Goal: Task Accomplishment & Management: Complete application form

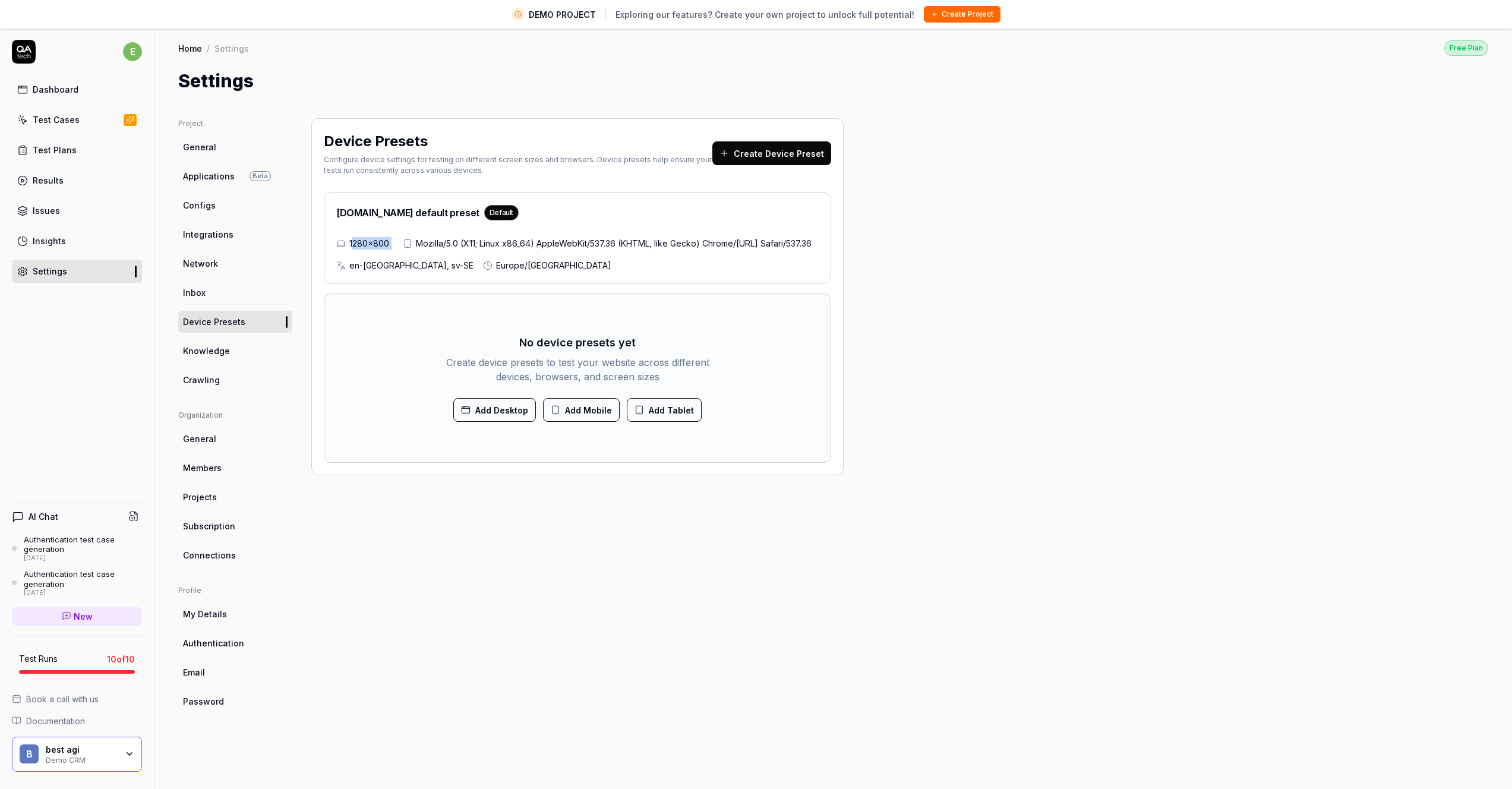
drag, startPoint x: 366, startPoint y: 242, endPoint x: 390, endPoint y: 242, distance: 24.0
click at [422, 243] on div "1280×800 Mozilla/5.0 (X11; Linux x86_64) AppleWebKit/537.36 (KHTML, like Gecko)…" at bounding box center [578, 254] width 483 height 34
click at [390, 242] on div "1280×800" at bounding box center [365, 243] width 57 height 12
drag, startPoint x: 382, startPoint y: 239, endPoint x: 321, endPoint y: 245, distance: 61.3
click at [321, 245] on div "Device Presets Configure device settings for testing on different screen sizes …" at bounding box center [578, 297] width 533 height 357
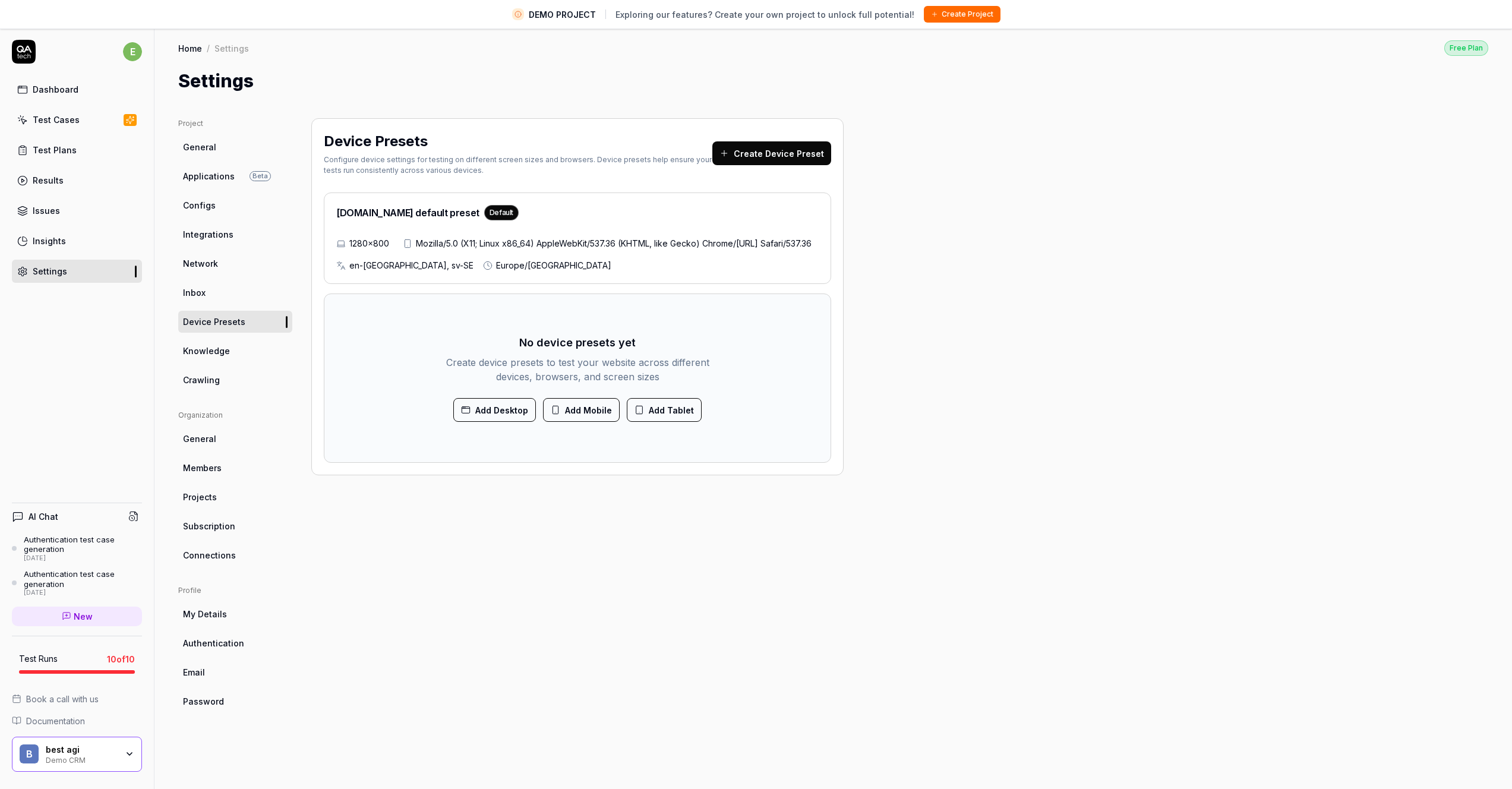
click at [407, 245] on div "1280×800 Mozilla/5.0 (X11; Linux x86_64) AppleWebKit/537.36 (KHTML, like Gecko)…" at bounding box center [578, 254] width 483 height 34
drag, startPoint x: 388, startPoint y: 243, endPoint x: 347, endPoint y: 243, distance: 41.0
click at [347, 243] on div "1280×800 Mozilla/5.0 (X11; Linux x86_64) AppleWebKit/537.36 (KHTML, like Gecko)…" at bounding box center [578, 254] width 483 height 34
drag, startPoint x: 685, startPoint y: 263, endPoint x: 730, endPoint y: 261, distance: 45.0
click at [685, 249] on span "Mozilla/5.0 (X11; Linux x86_64) AppleWebKit/537.36 (KHTML, like Gecko) Chrome/[…" at bounding box center [614, 243] width 396 height 12
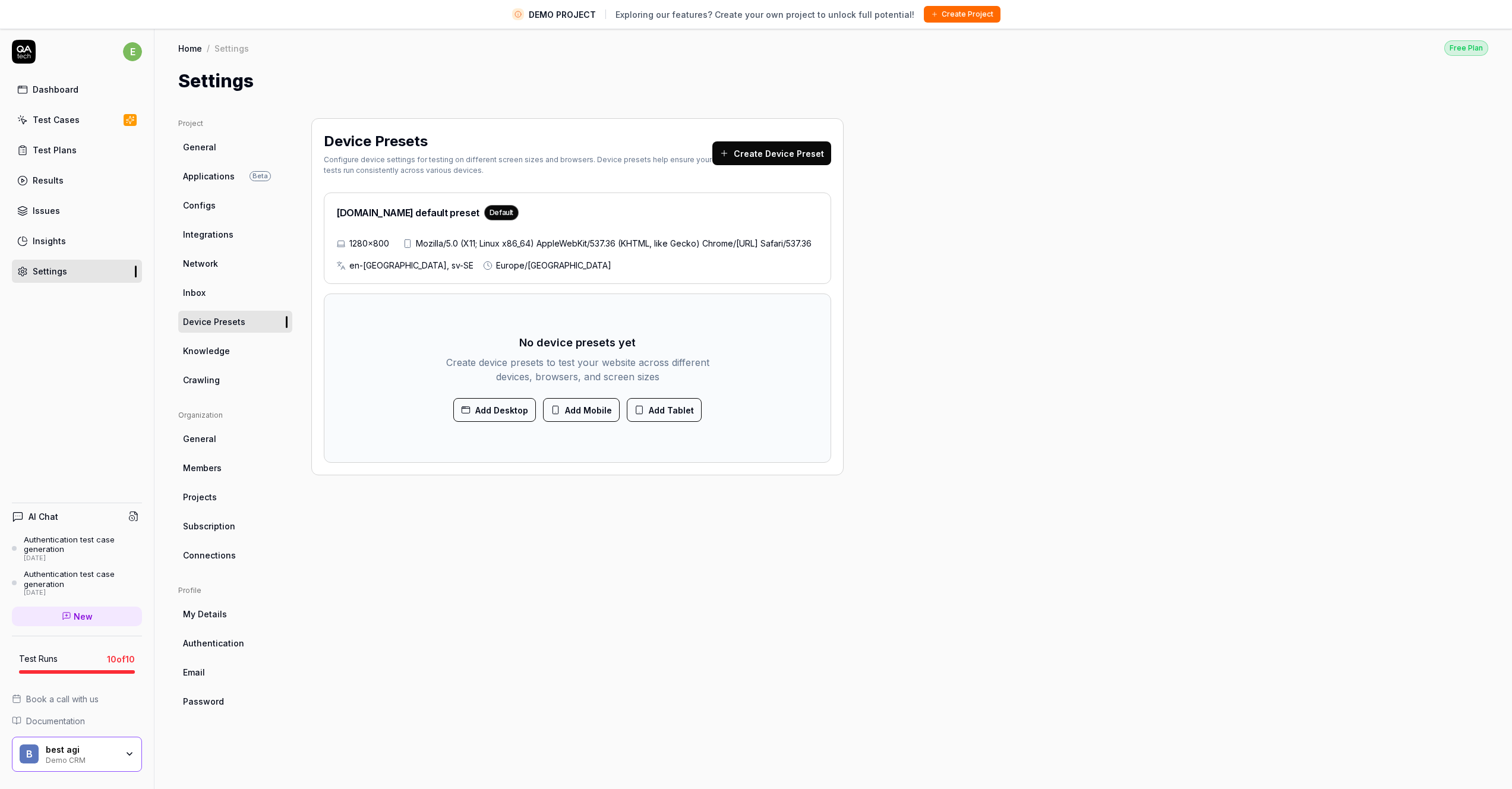
drag, startPoint x: 723, startPoint y: 264, endPoint x: 337, endPoint y: 265, distance: 386.0
click at [320, 265] on div "Device Presets Configure device settings for testing on different screen sizes …" at bounding box center [578, 297] width 533 height 357
click at [496, 271] on span "Europe/[GEOGRAPHIC_DATA]" at bounding box center [554, 265] width 116 height 12
drag, startPoint x: 482, startPoint y: 284, endPoint x: 317, endPoint y: 230, distance: 173.6
click at [318, 234] on div "Device Presets Configure device settings for testing on different screen sizes …" at bounding box center [578, 297] width 533 height 357
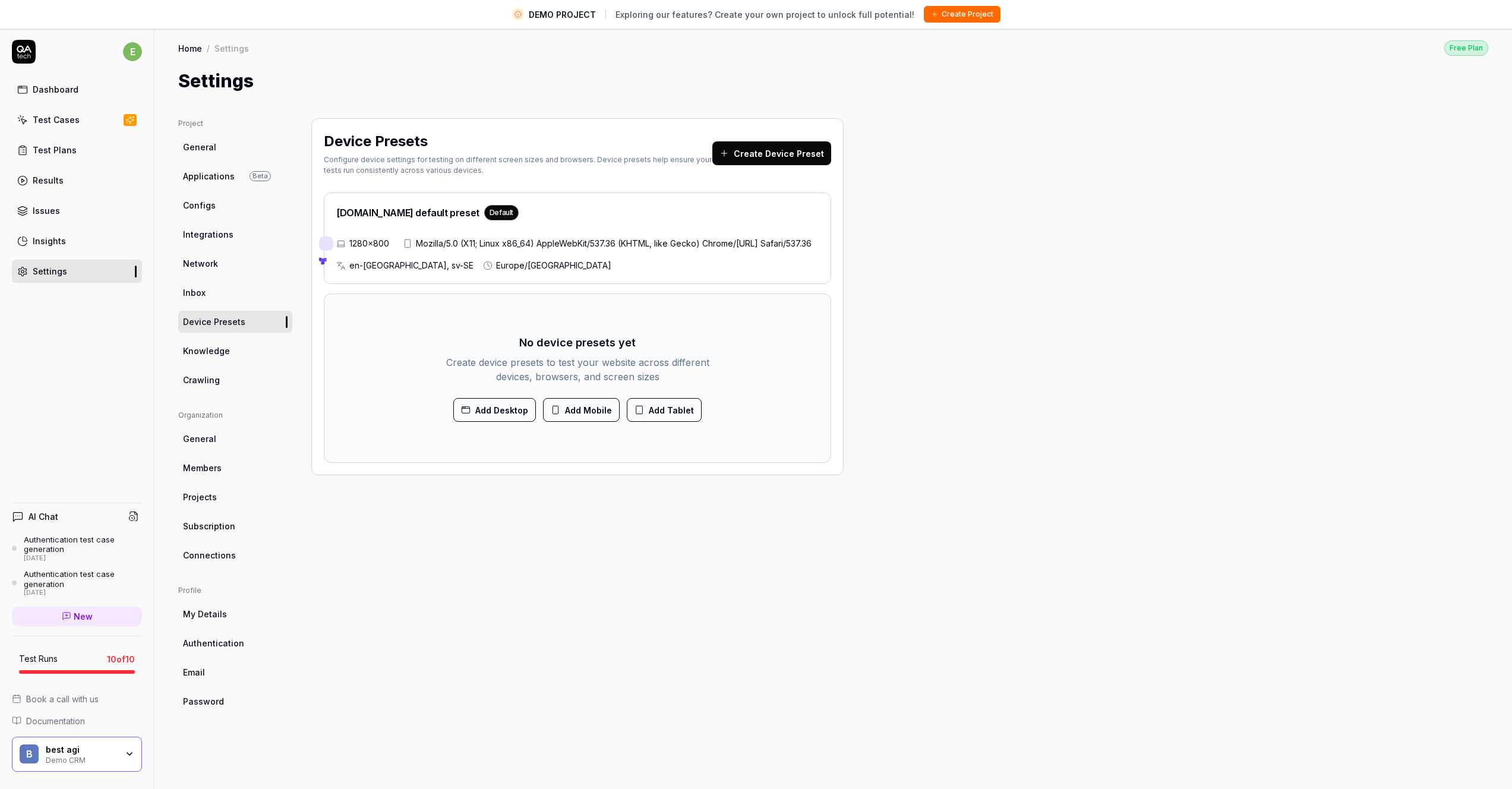
click at [453, 249] on span "Mozilla/5.0 (X11; Linux x86_64) AppleWebKit/537.36 (KHTML, like Gecko) Chrome/[…" at bounding box center [614, 243] width 396 height 12
click at [493, 422] on button "Add Desktop" at bounding box center [494, 409] width 83 height 23
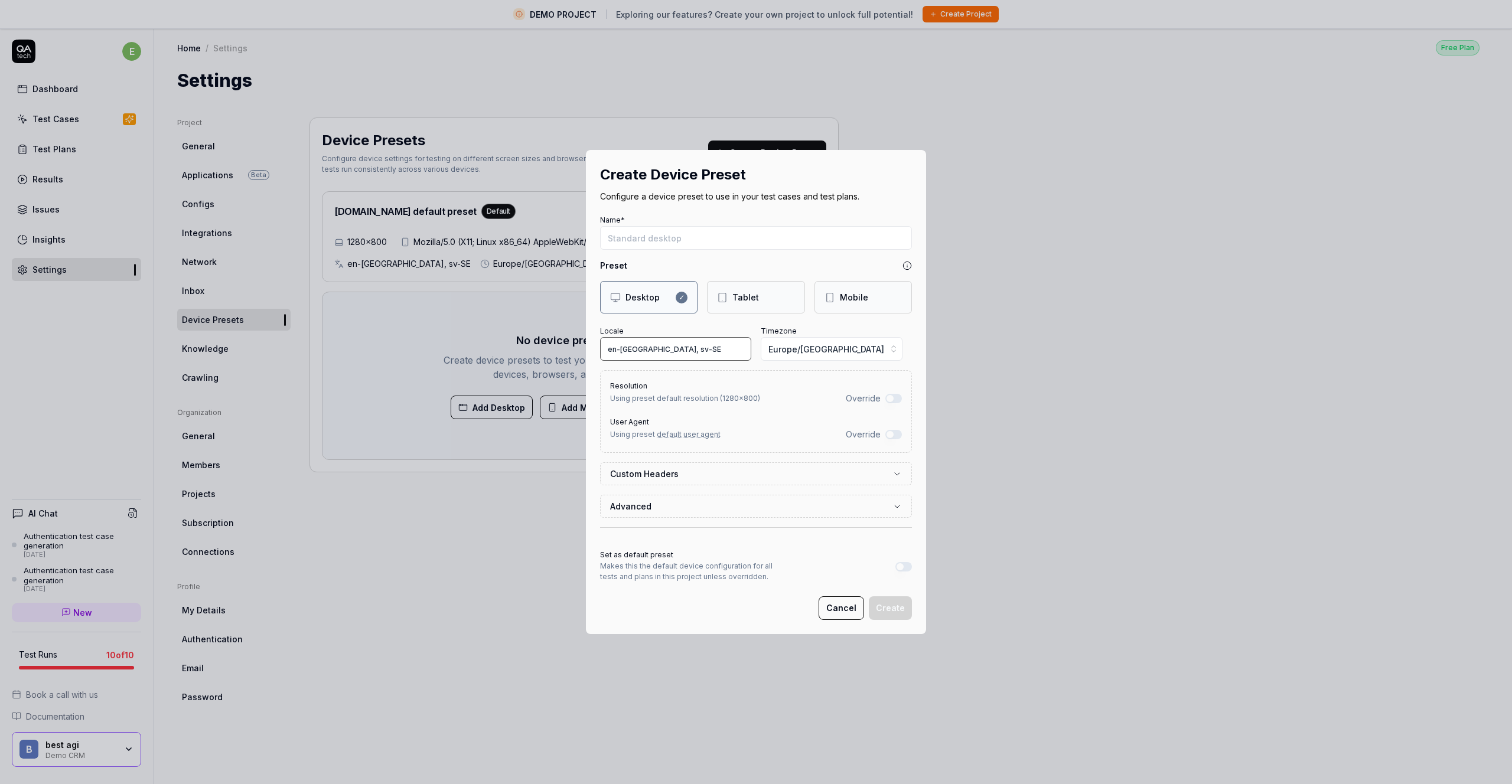
click at [651, 352] on input "en-[GEOGRAPHIC_DATA], sv-SE" at bounding box center [675, 349] width 151 height 23
drag, startPoint x: 680, startPoint y: 352, endPoint x: 773, endPoint y: 353, distance: 93.0
click at [681, 352] on input "en-[GEOGRAPHIC_DATA], sv-SE" at bounding box center [675, 349] width 151 height 23
click at [809, 354] on span "Europe/[GEOGRAPHIC_DATA]" at bounding box center [826, 349] width 116 height 12
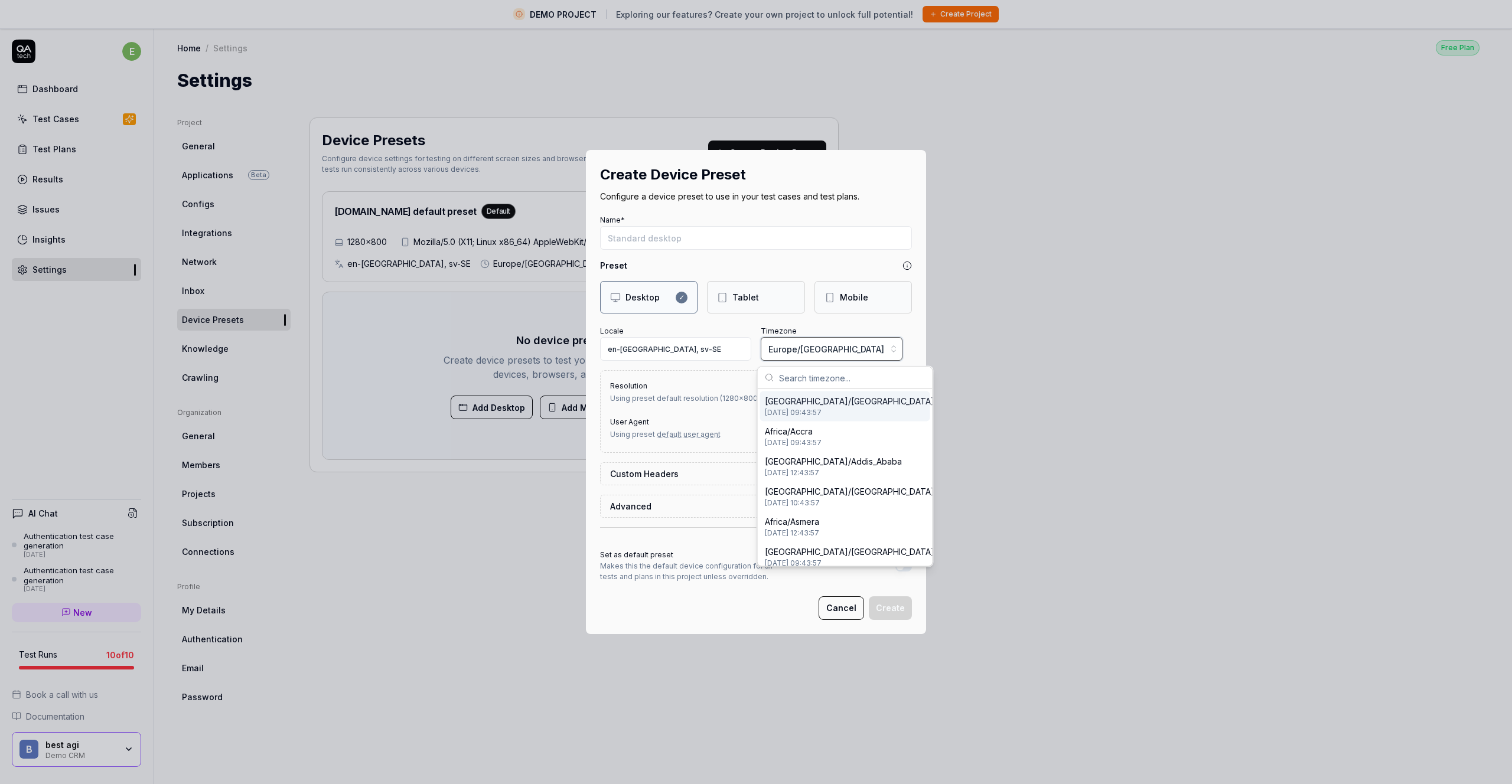
click at [817, 353] on div "Create Device Preset Configure a device preset to use in your test cases and te…" at bounding box center [756, 392] width 1512 height 784
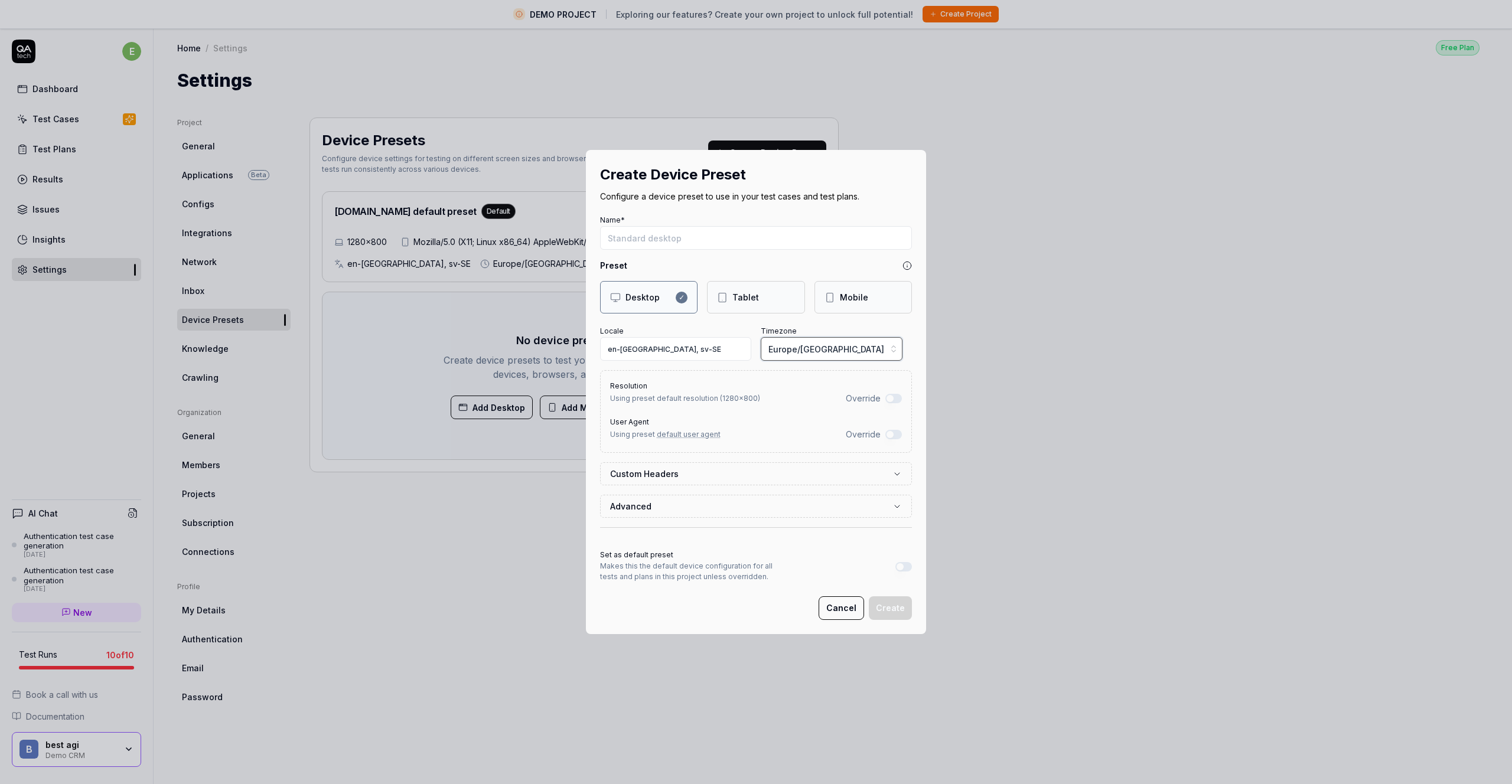
click at [813, 349] on span "Europe/[GEOGRAPHIC_DATA]" at bounding box center [826, 349] width 116 height 12
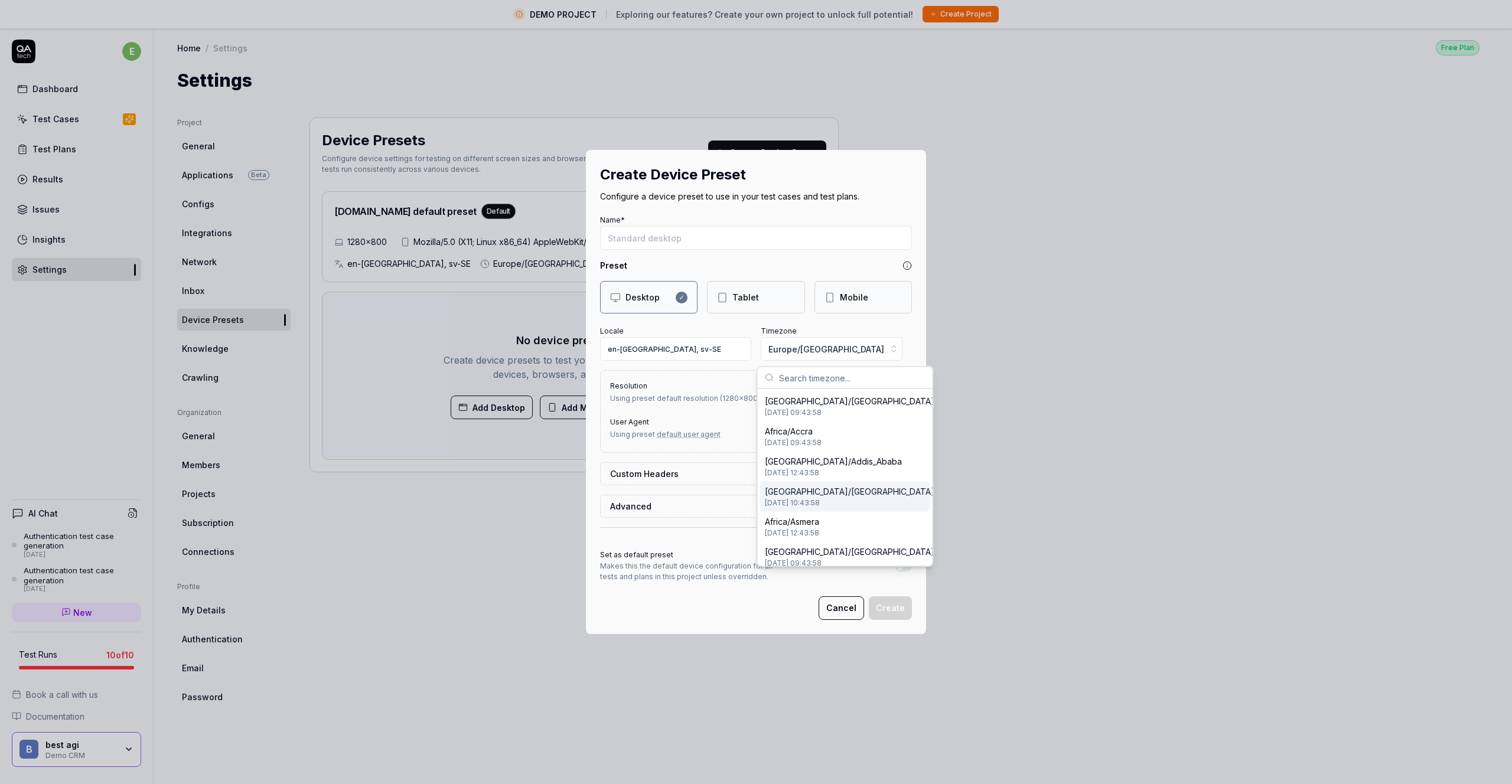
click at [724, 327] on div "Create Device Preset Configure a device preset to use in your test cases and te…" at bounding box center [756, 392] width 1512 height 784
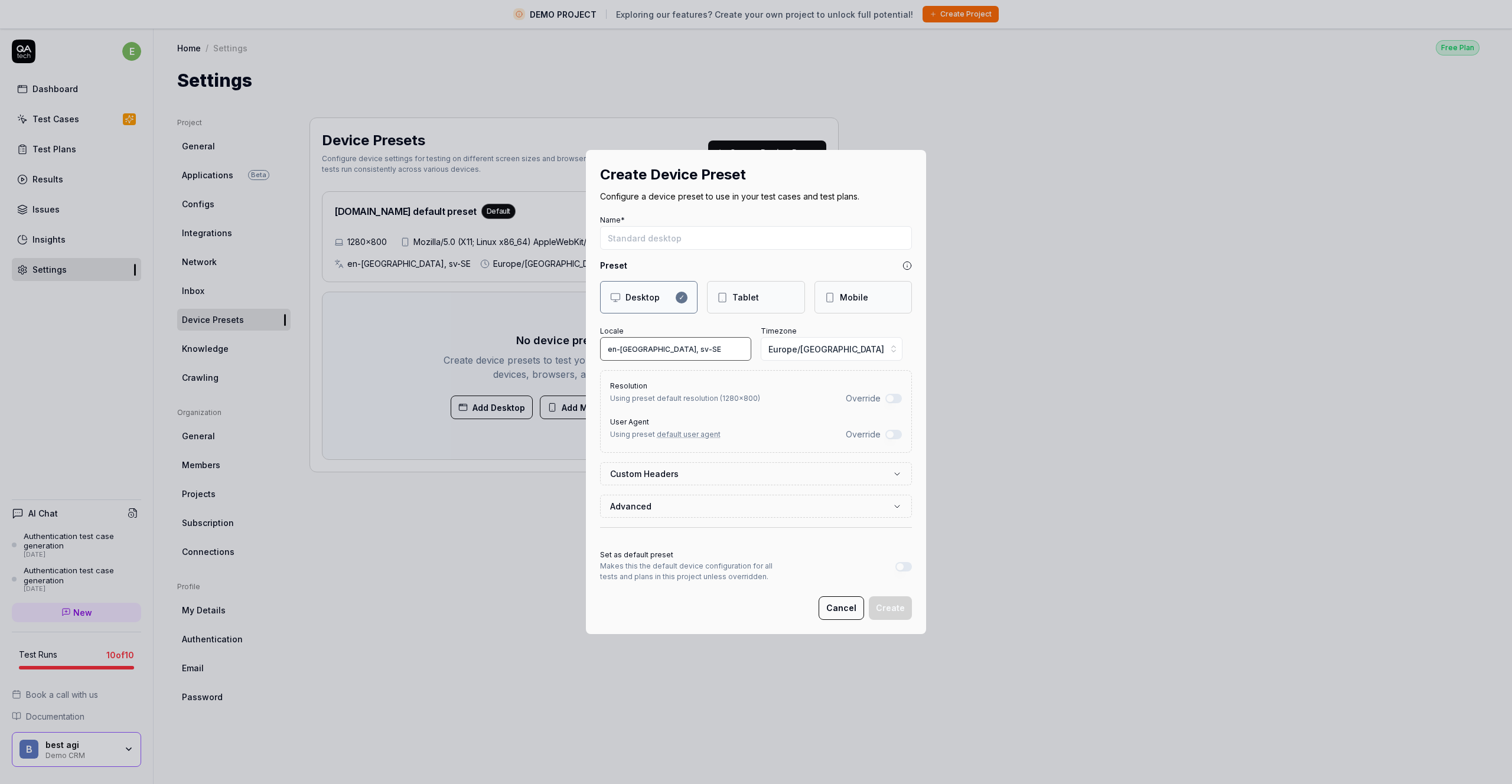
click at [692, 355] on input "en-[GEOGRAPHIC_DATA], sv-SE" at bounding box center [675, 349] width 151 height 23
drag, startPoint x: 691, startPoint y: 397, endPoint x: 744, endPoint y: 398, distance: 53.0
click at [725, 397] on span "preset default resolution ( 1280 × 800 )" at bounding box center [696, 398] width 128 height 9
click at [754, 400] on div "Using preset default resolution ( 1280 × 800 ) Override" at bounding box center [755, 397] width 291 height 12
click at [885, 396] on button "Override" at bounding box center [893, 398] width 17 height 9
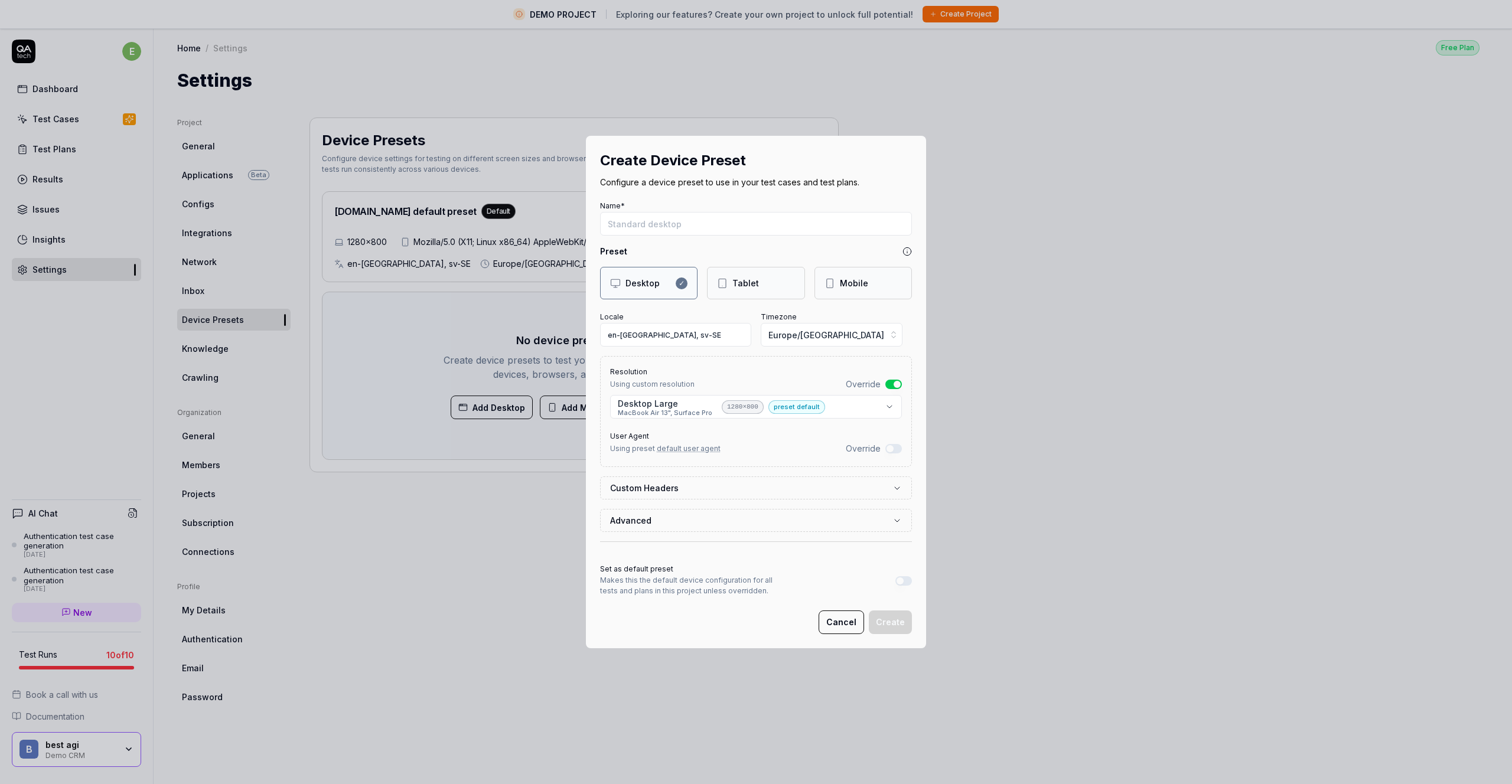
click at [678, 408] on body "DEMO PROJECT Exploring our features? Create your own project to unlock full pot…" at bounding box center [751, 405] width 1503 height 812
click at [691, 413] on body "DEMO PROJECT Exploring our features? Create your own project to unlock full pot…" at bounding box center [751, 405] width 1503 height 812
click at [677, 413] on body "DEMO PROJECT Exploring our features? Create your own project to unlock full pot…" at bounding box center [751, 405] width 1503 height 812
click at [585, 478] on div "**********" at bounding box center [756, 392] width 1512 height 784
click at [886, 450] on button "Override" at bounding box center [893, 448] width 17 height 9
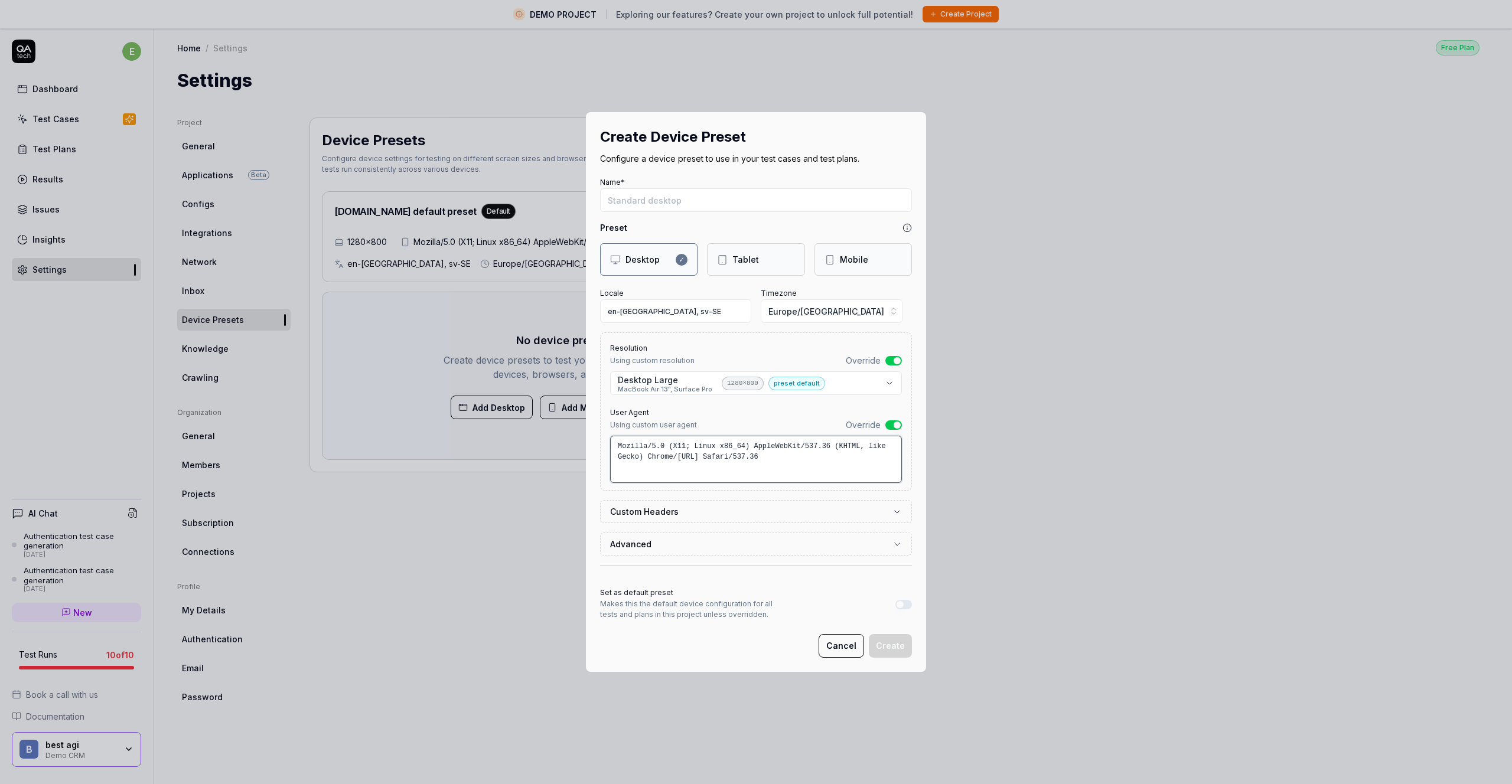
click at [735, 450] on textarea "Mozilla/5.0 (X11; Linux x86_64) AppleWebKit/537.36 (KHTML, like Gecko) Chrome/[…" at bounding box center [755, 459] width 291 height 47
drag, startPoint x: 819, startPoint y: 458, endPoint x: 492, endPoint y: 432, distance: 328.0
click at [492, 432] on div "**********" at bounding box center [756, 392] width 1512 height 784
click at [835, 479] on textarea "Mozilla/5.0 (X11; Linux x86_64) AppleWebKit/537.36 (KHTML, like Gecko) Chrome/[…" at bounding box center [755, 459] width 291 height 47
click at [824, 464] on textarea "Mozilla/5.0 (X11; Linux x86_64) AppleWebKit/537.36 (KHTML, like Gecko) Chrome/[…" at bounding box center [755, 459] width 291 height 47
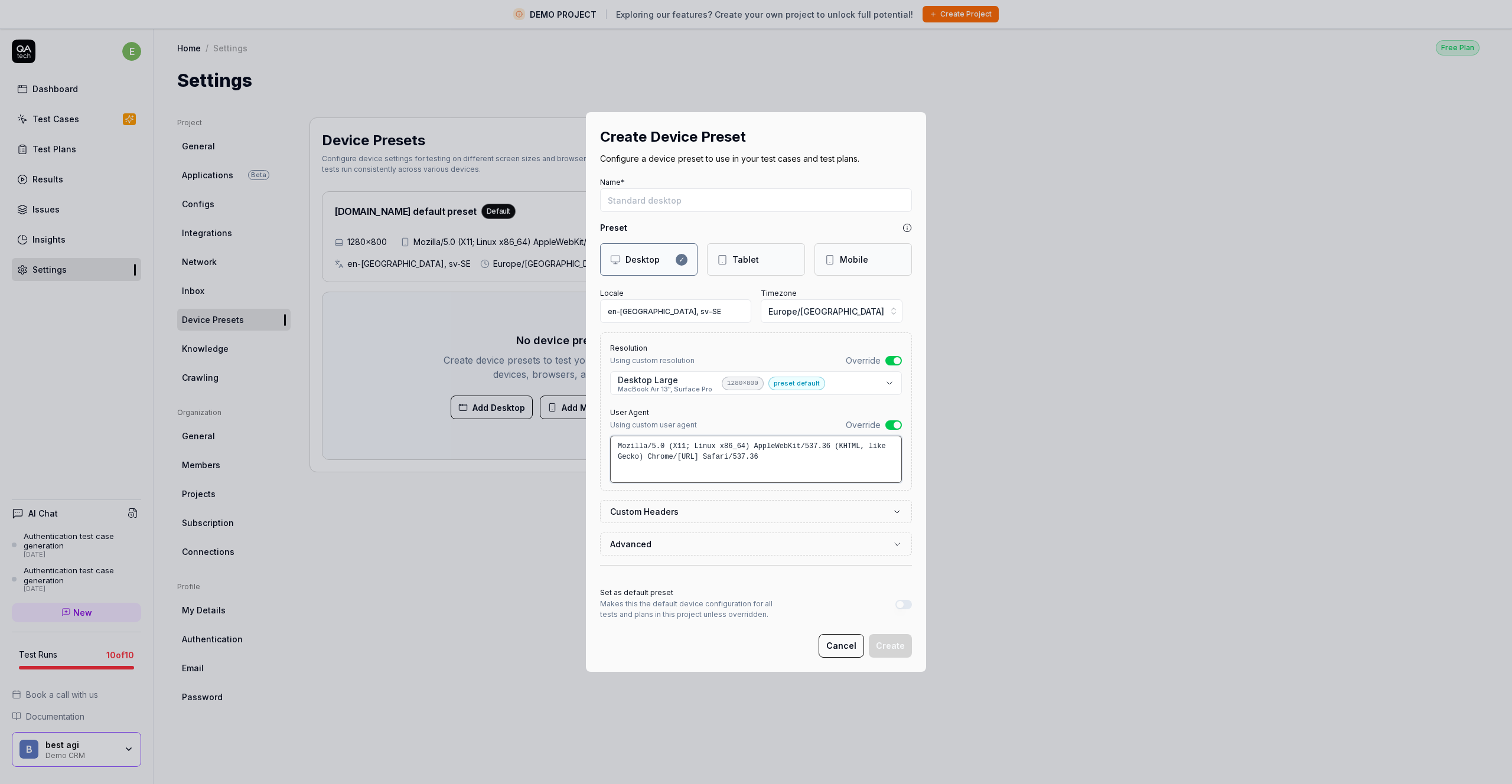
drag, startPoint x: 784, startPoint y: 462, endPoint x: 521, endPoint y: 442, distance: 263.8
click at [535, 445] on div "**********" at bounding box center [756, 392] width 1512 height 784
click at [735, 465] on textarea "Mozilla/5.0 (X11; Linux x86_64) AppleWebKit/537.36 (KHTML, like Gecko) Chrome/[…" at bounding box center [755, 459] width 291 height 47
click at [887, 426] on button "Override" at bounding box center [893, 424] width 17 height 9
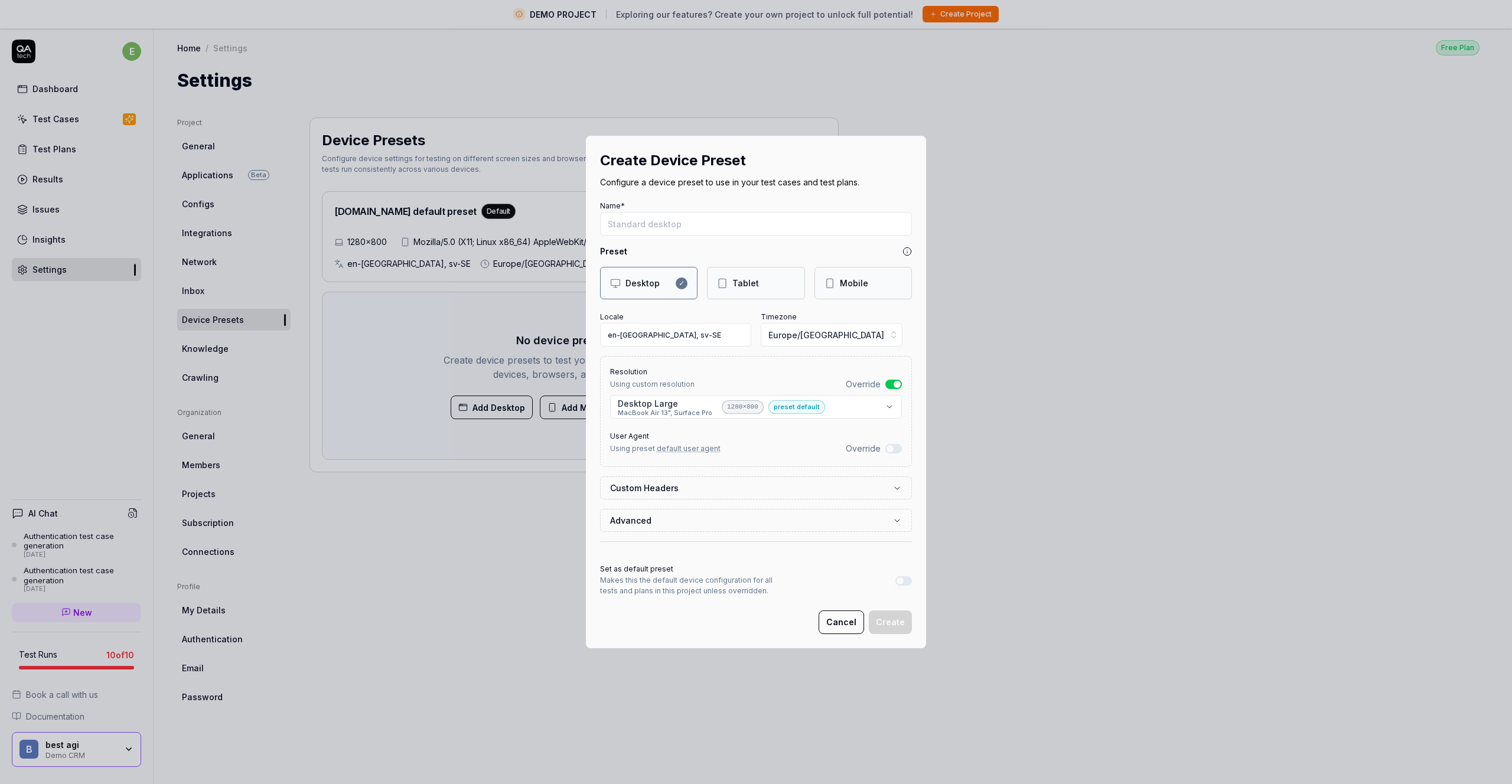
click at [889, 448] on button "Override" at bounding box center [893, 448] width 17 height 9
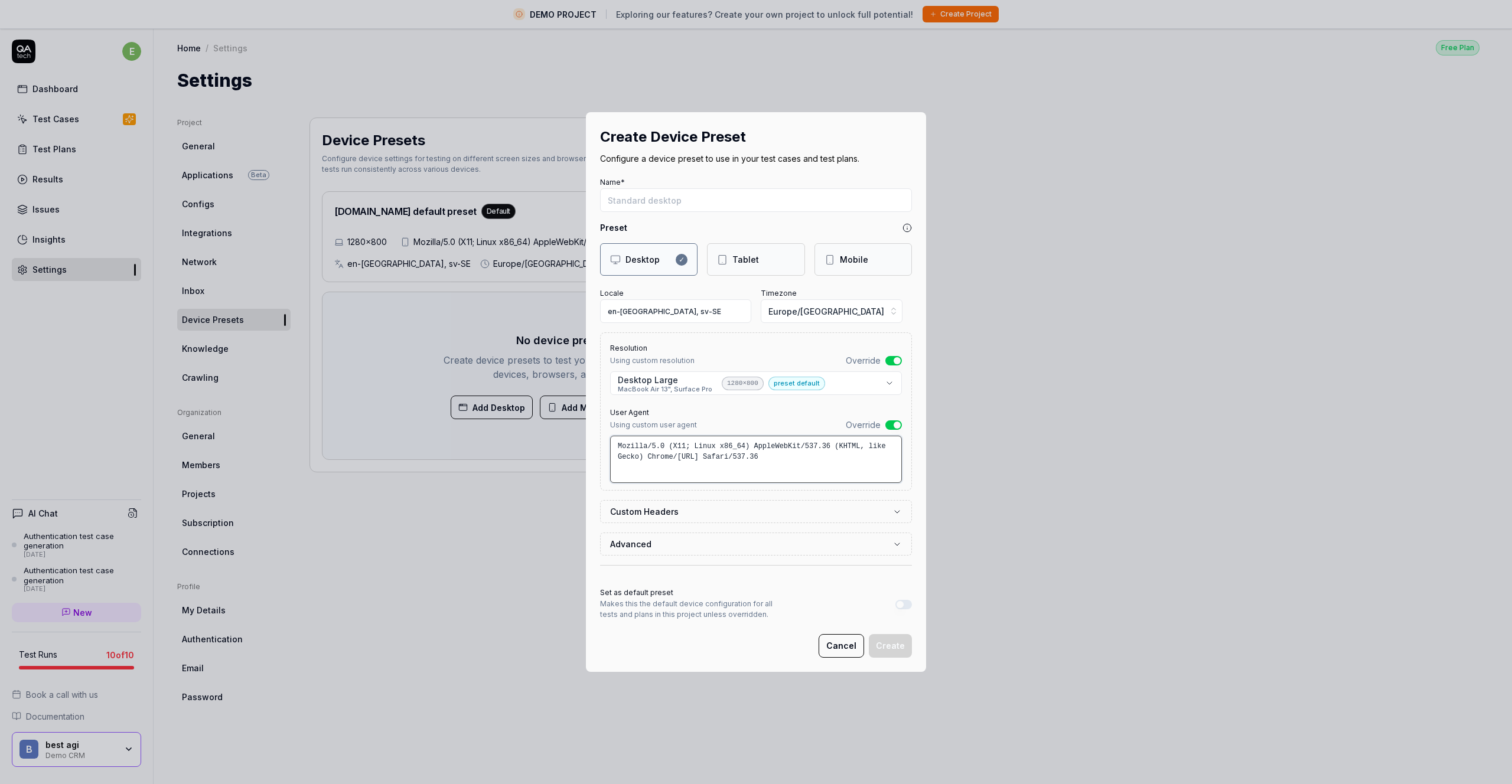
drag, startPoint x: 811, startPoint y: 461, endPoint x: 477, endPoint y: 429, distance: 335.5
click at [477, 429] on div "**********" at bounding box center [756, 392] width 1512 height 784
click at [725, 454] on textarea "Mozilla/5.0 (X11; Linux x86_64) AppleWebKit/537.36 (KHTML, like Gecko) Chrome/[…" at bounding box center [755, 459] width 291 height 47
click at [886, 426] on button "Override" at bounding box center [893, 424] width 17 height 9
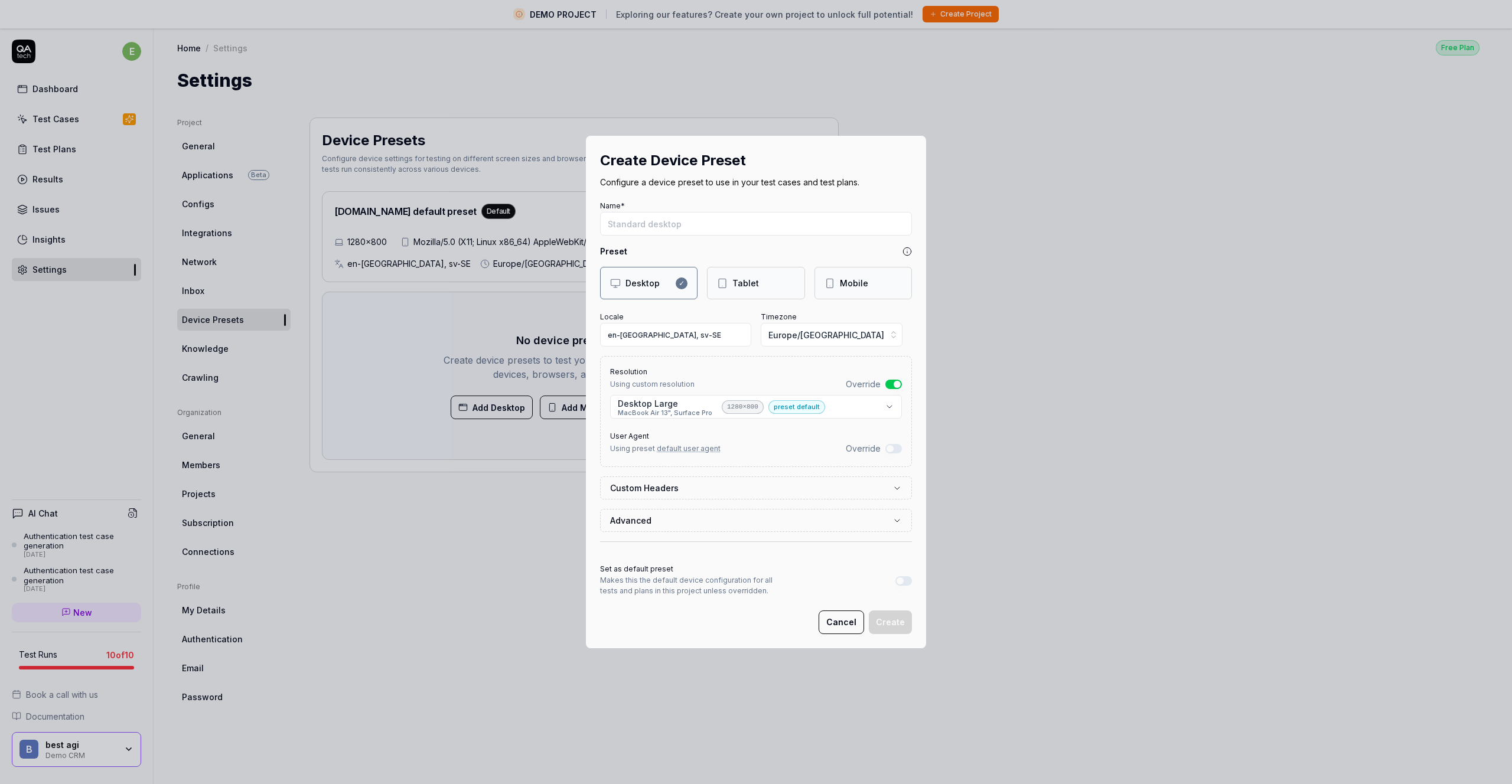
click at [738, 456] on div "User Agent Using preset default user agent [PERSON_NAME]" at bounding box center [755, 443] width 291 height 31
click at [713, 517] on button "Advanced" at bounding box center [755, 520] width 291 height 22
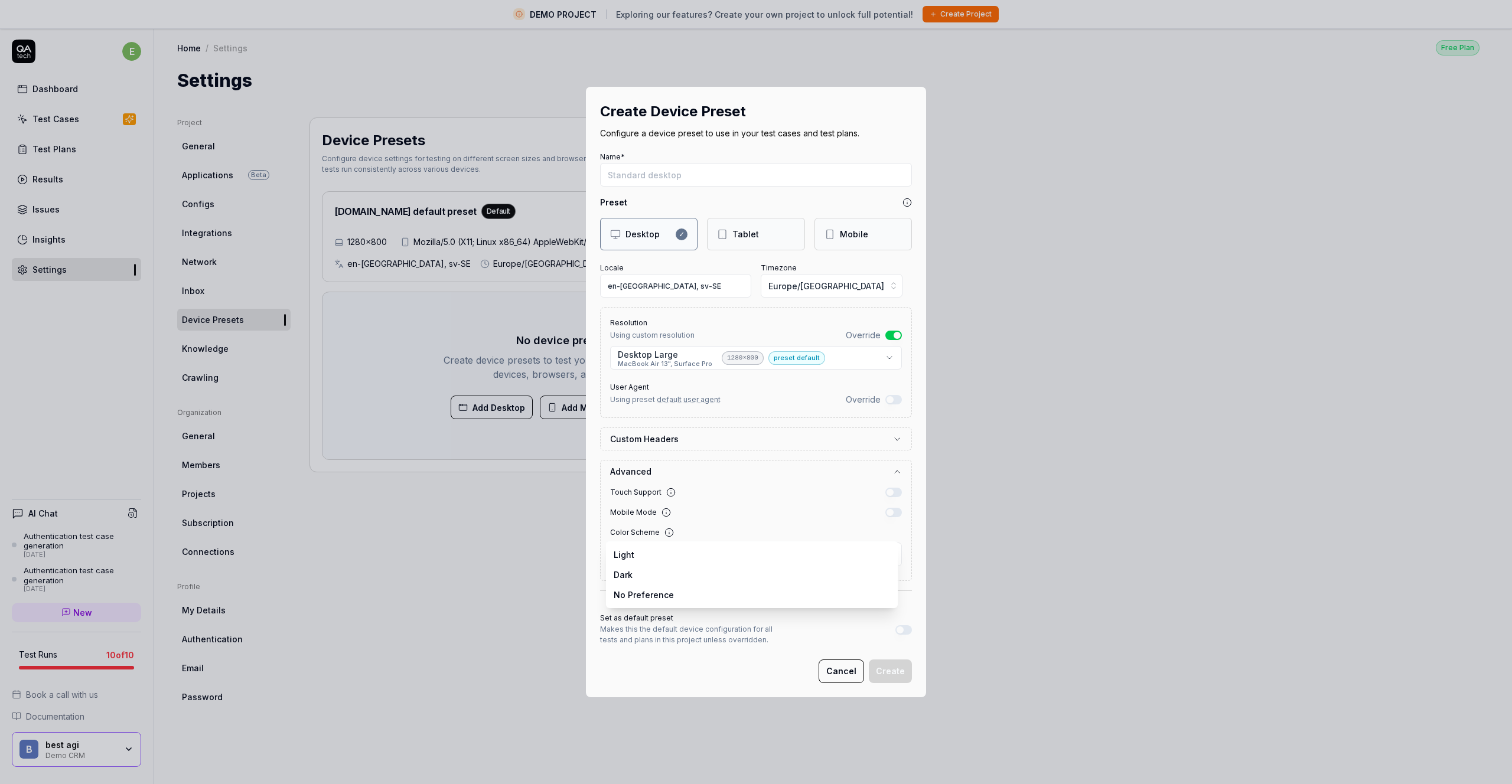
click at [660, 555] on body "DEMO PROJECT Exploring our features? Create your own project to unlock full pot…" at bounding box center [751, 405] width 1503 height 812
click at [660, 553] on body "DEMO PROJECT Exploring our features? Create your own project to unlock full pot…" at bounding box center [751, 405] width 1503 height 812
click at [705, 376] on div "**********" at bounding box center [756, 392] width 1512 height 784
drag, startPoint x: 832, startPoint y: 400, endPoint x: 901, endPoint y: 400, distance: 69.0
click at [835, 401] on div "Using preset default user agent Override" at bounding box center [755, 399] width 291 height 12
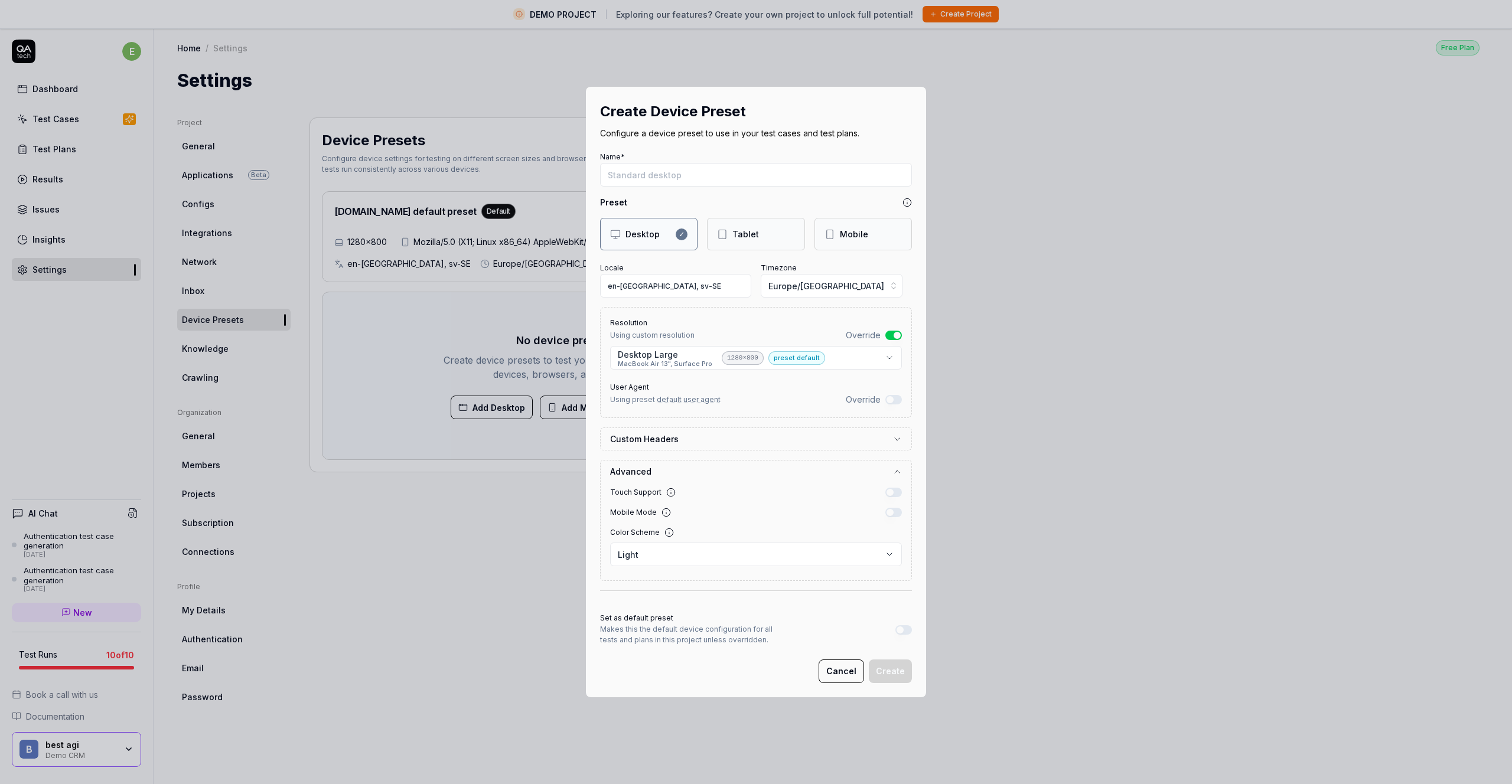
click at [903, 399] on div "**********" at bounding box center [755, 362] width 312 height 111
click at [886, 399] on button "Override" at bounding box center [893, 399] width 17 height 9
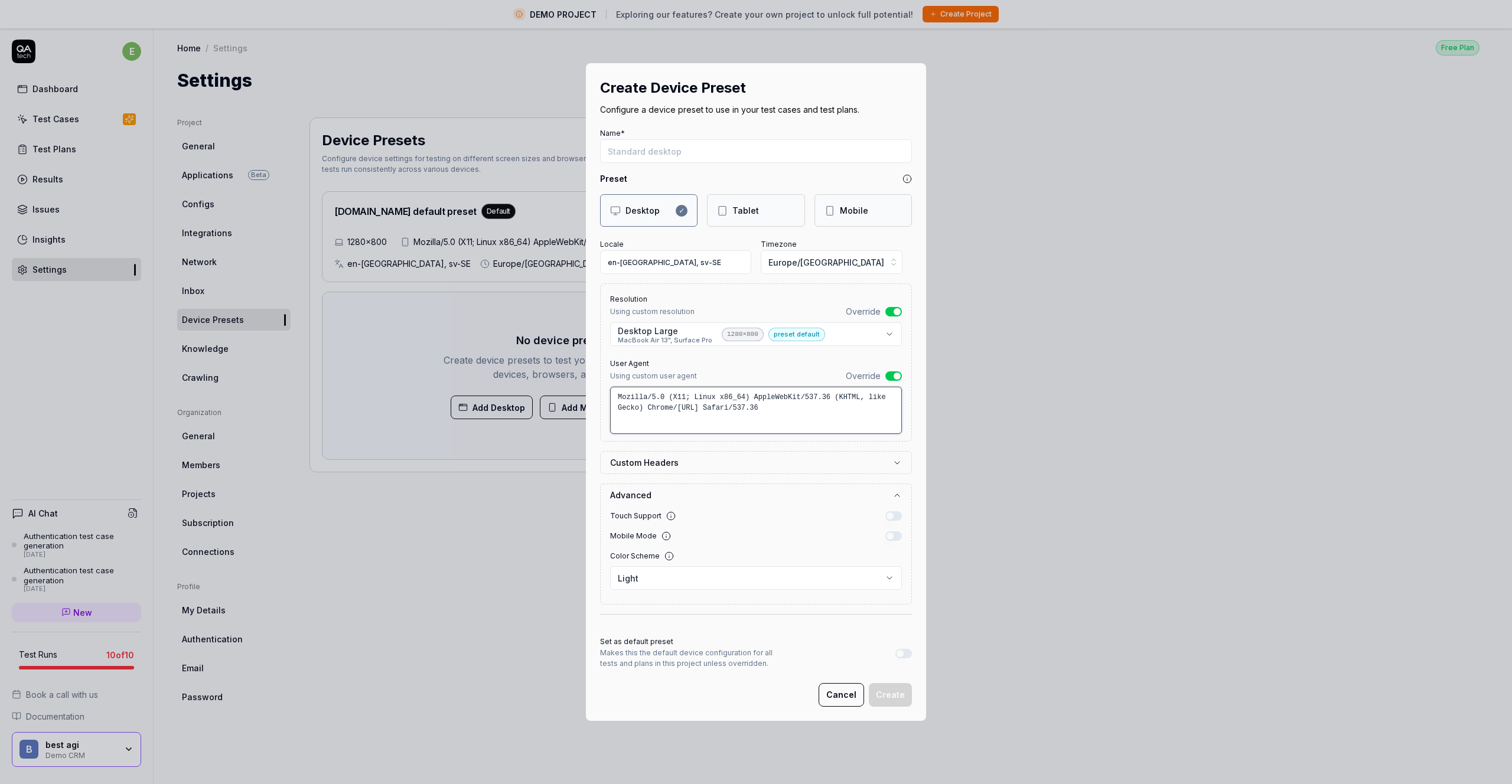
click at [779, 416] on textarea "Mozilla/5.0 (X11; Linux x86_64) AppleWebKit/537.36 (KHTML, like Gecko) Chrome/[…" at bounding box center [755, 410] width 291 height 47
drag, startPoint x: 793, startPoint y: 411, endPoint x: 632, endPoint y: 398, distance: 161.5
click at [634, 398] on textarea "Mozilla/5.0 (X11; Linux x86_64) AppleWebKit/537.36 (KHTML, like Gecko) Chrome/[…" at bounding box center [755, 410] width 291 height 47
click at [786, 413] on textarea "Mozilla/5.0 (X11; Linux x86_64) AppleWebKit/537.36 (KHTML, like Gecko) Chrome/[…" at bounding box center [755, 410] width 291 height 47
click at [666, 518] on icon at bounding box center [670, 515] width 9 height 9
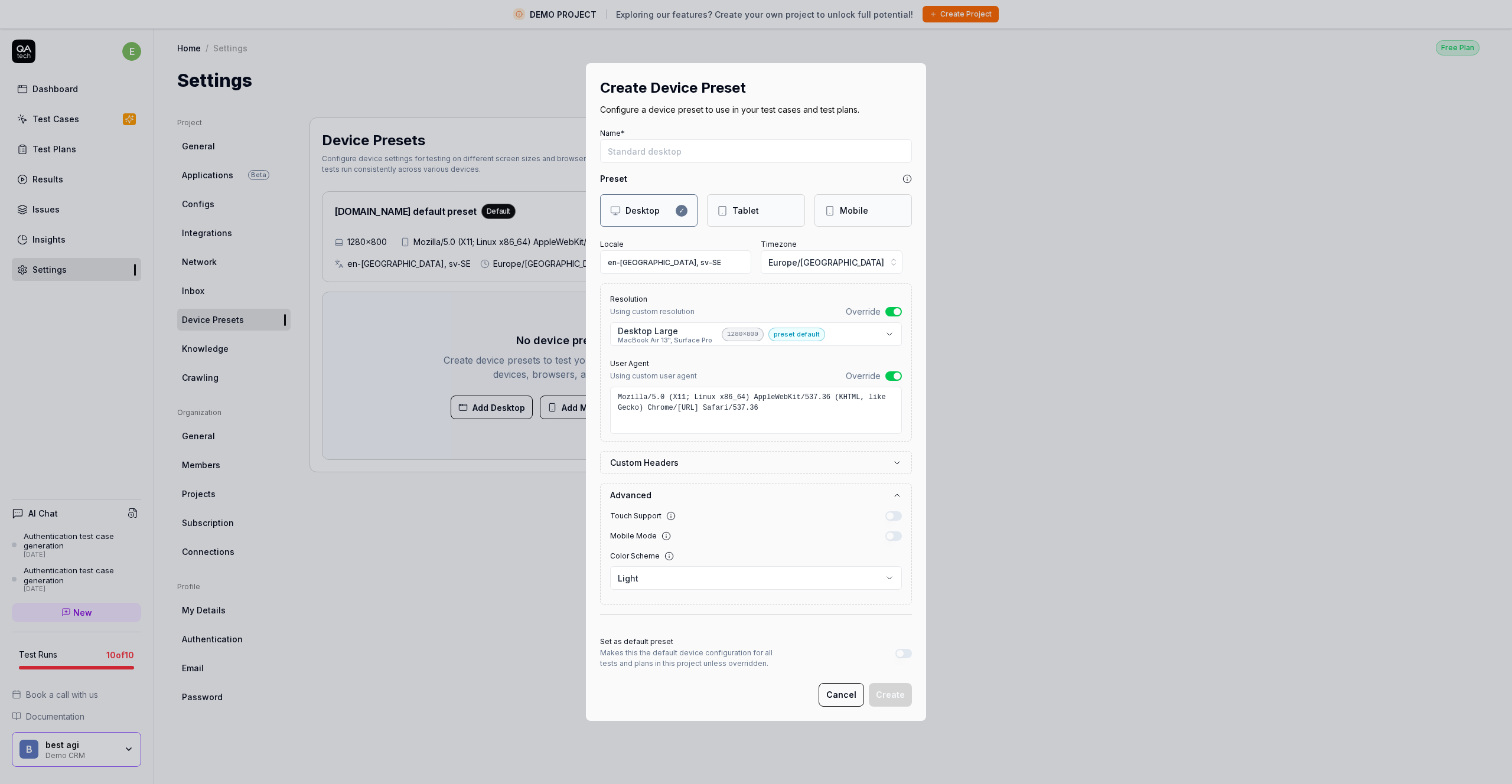
click at [662, 533] on icon at bounding box center [666, 536] width 9 height 9
click at [690, 537] on div "Mobile Mode" at bounding box center [747, 536] width 276 height 11
click at [681, 467] on label "Custom Headers" at bounding box center [751, 462] width 282 height 12
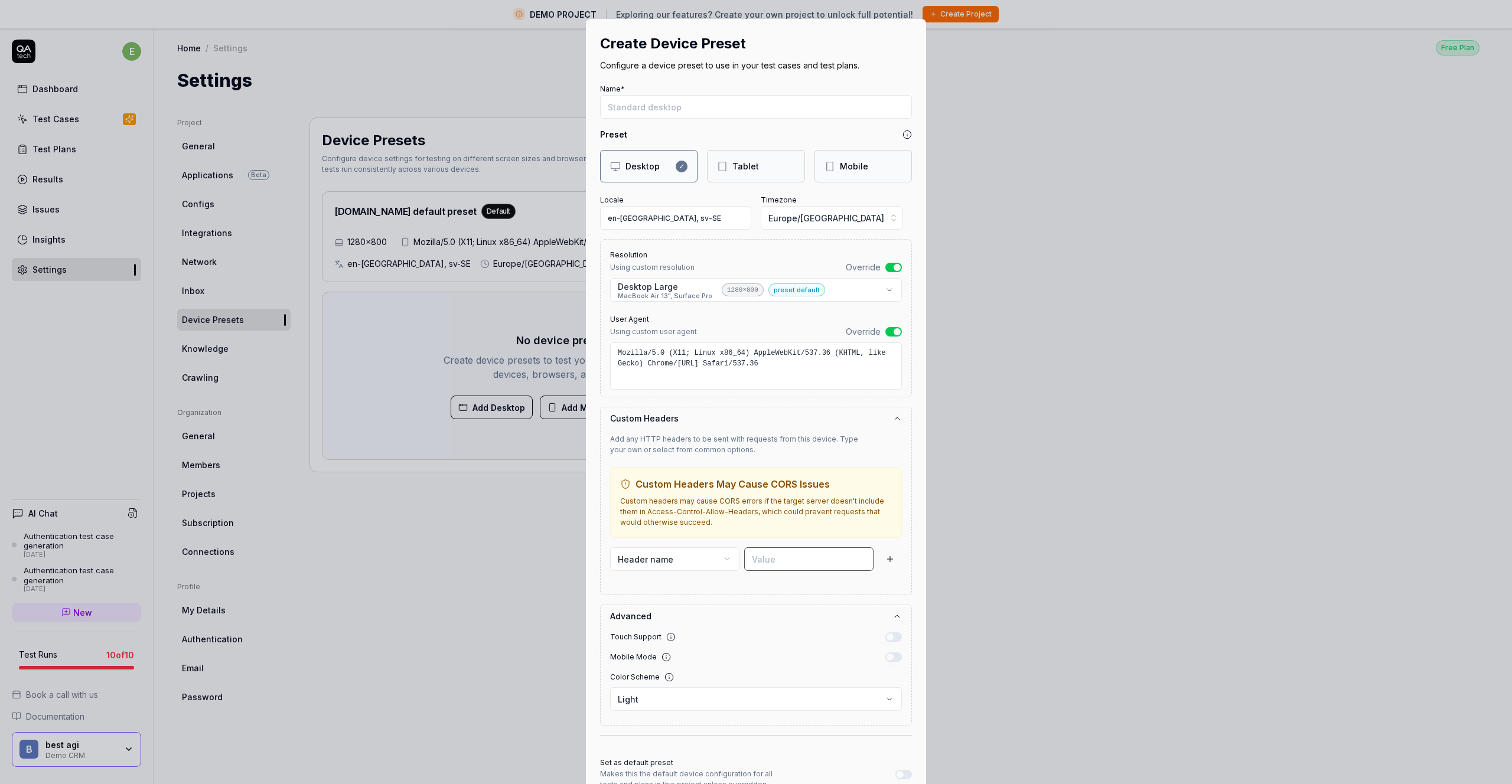
click at [769, 558] on input at bounding box center [809, 559] width 129 height 23
click at [669, 557] on button "Header name" at bounding box center [675, 559] width 129 height 23
click at [680, 549] on div "**********" at bounding box center [756, 392] width 1512 height 784
click at [711, 563] on button "Header name" at bounding box center [675, 559] width 129 height 23
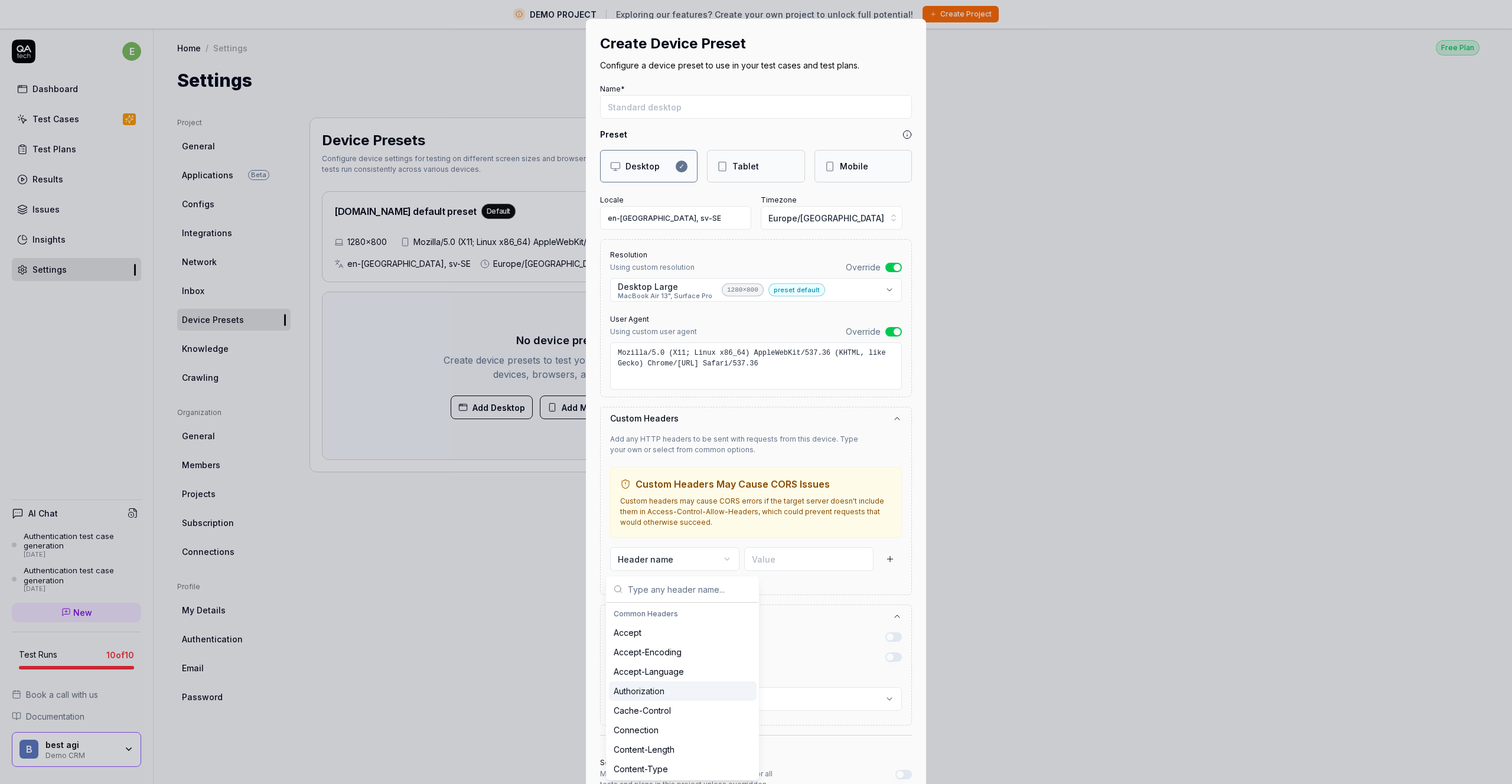
click at [691, 695] on div "Authorization" at bounding box center [683, 690] width 148 height 20
click at [792, 579] on input at bounding box center [809, 576] width 129 height 23
click at [679, 582] on button "Authorization" at bounding box center [675, 576] width 129 height 23
click at [746, 597] on div "Authorization" at bounding box center [683, 606] width 153 height 27
drag, startPoint x: 736, startPoint y: 546, endPoint x: 826, endPoint y: 557, distance: 90.7
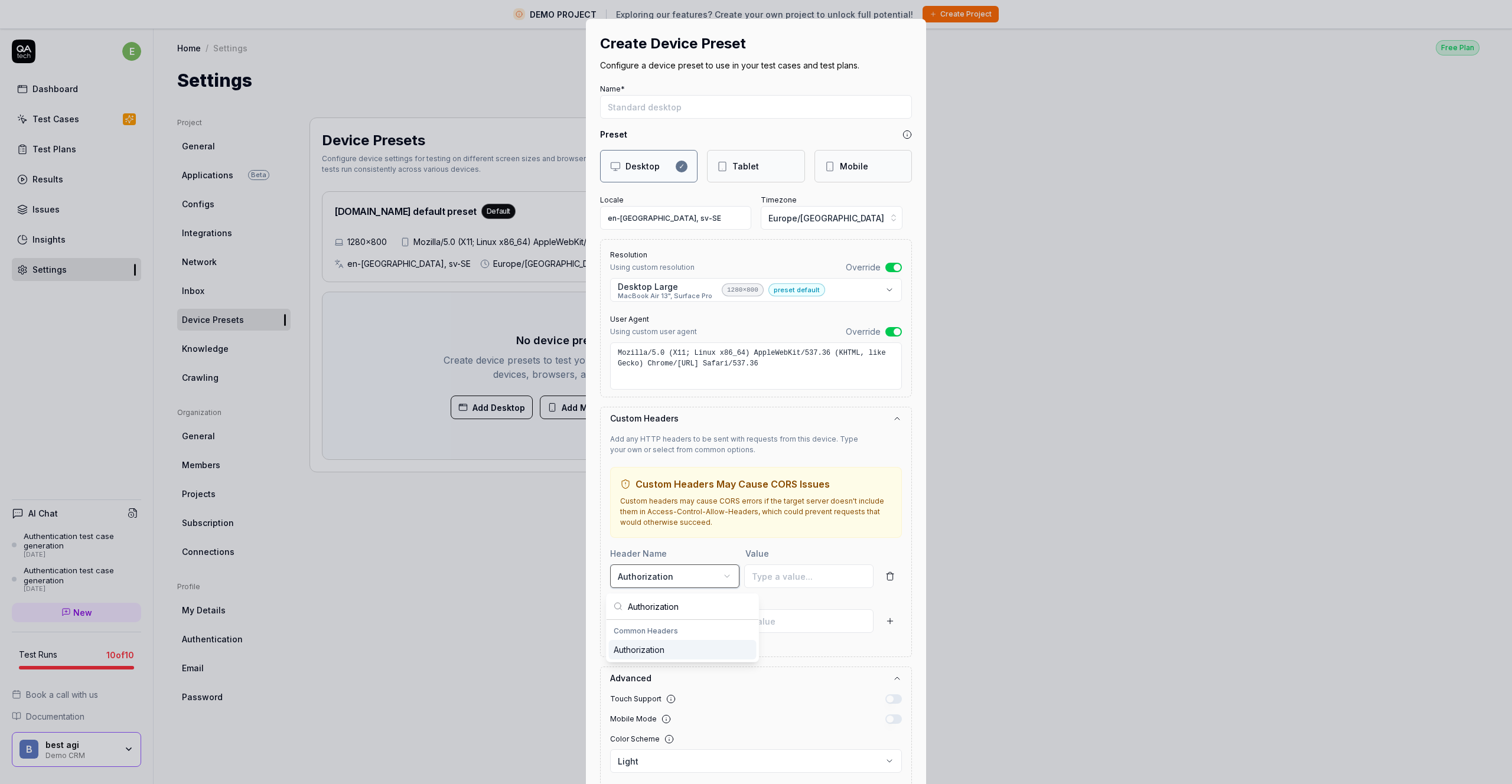
click at [736, 546] on div "**********" at bounding box center [756, 392] width 1512 height 784
click at [882, 571] on button "button" at bounding box center [890, 576] width 23 height 23
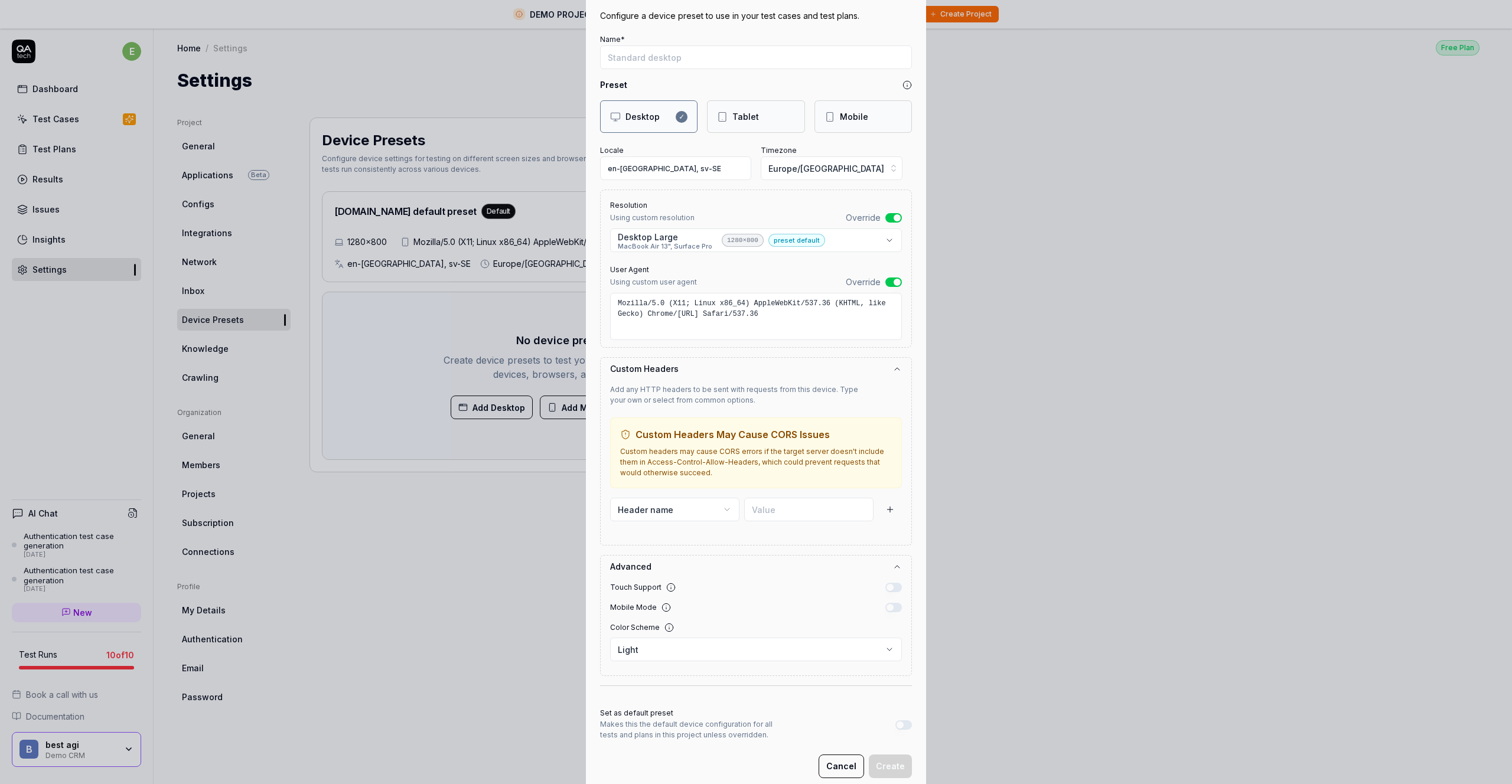
scroll to position [76, 0]
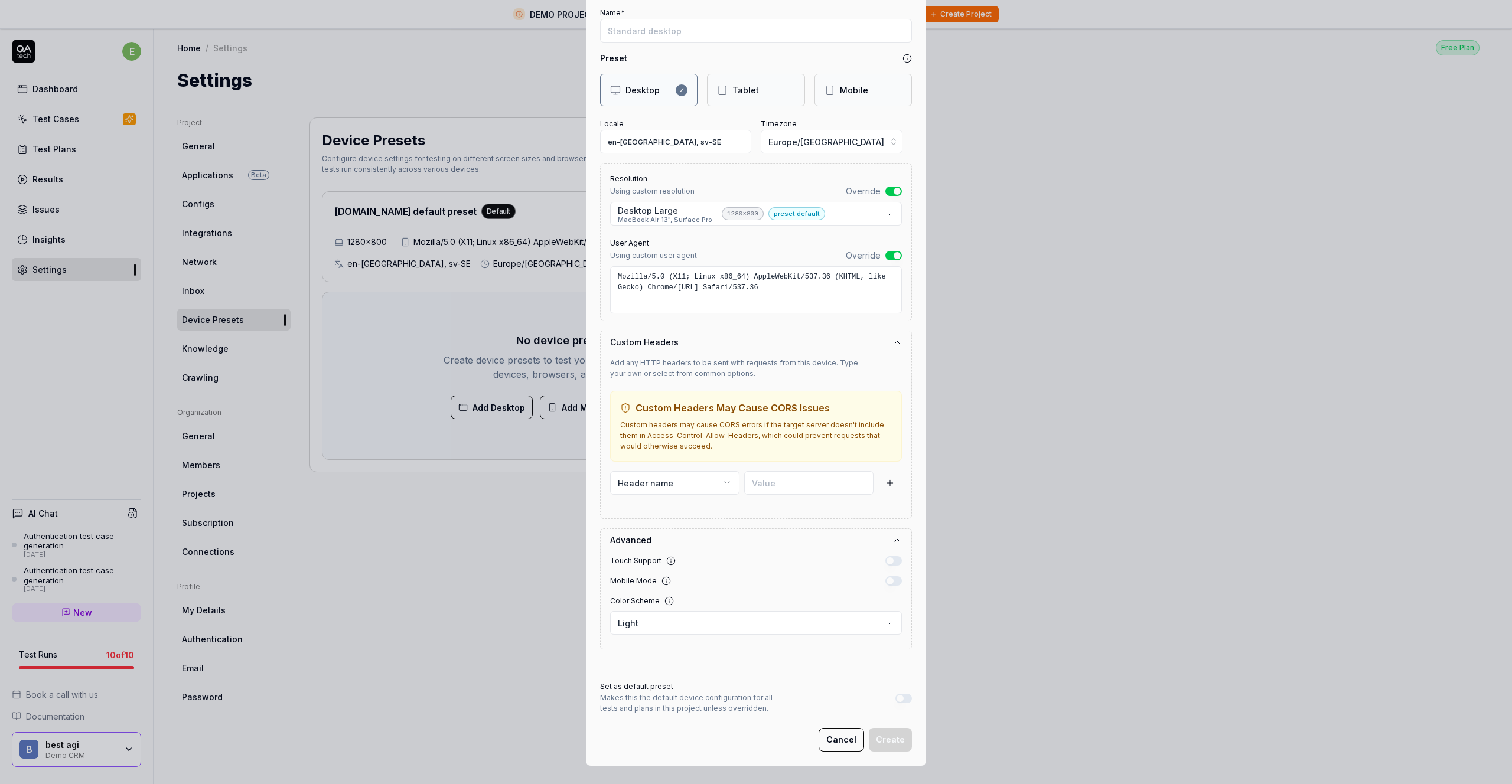
click at [694, 637] on div "**********" at bounding box center [755, 618] width 291 height 44
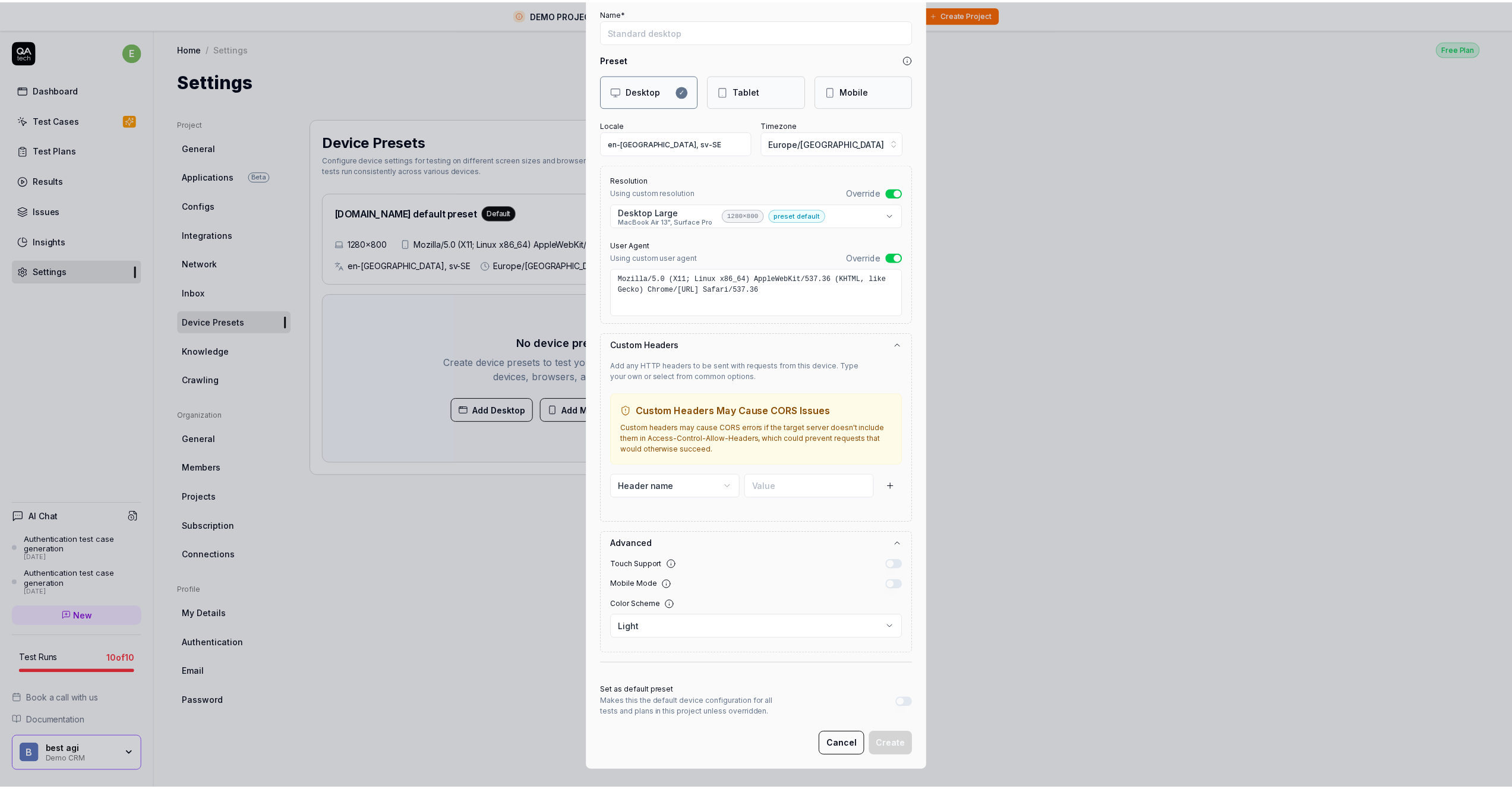
scroll to position [0, 0]
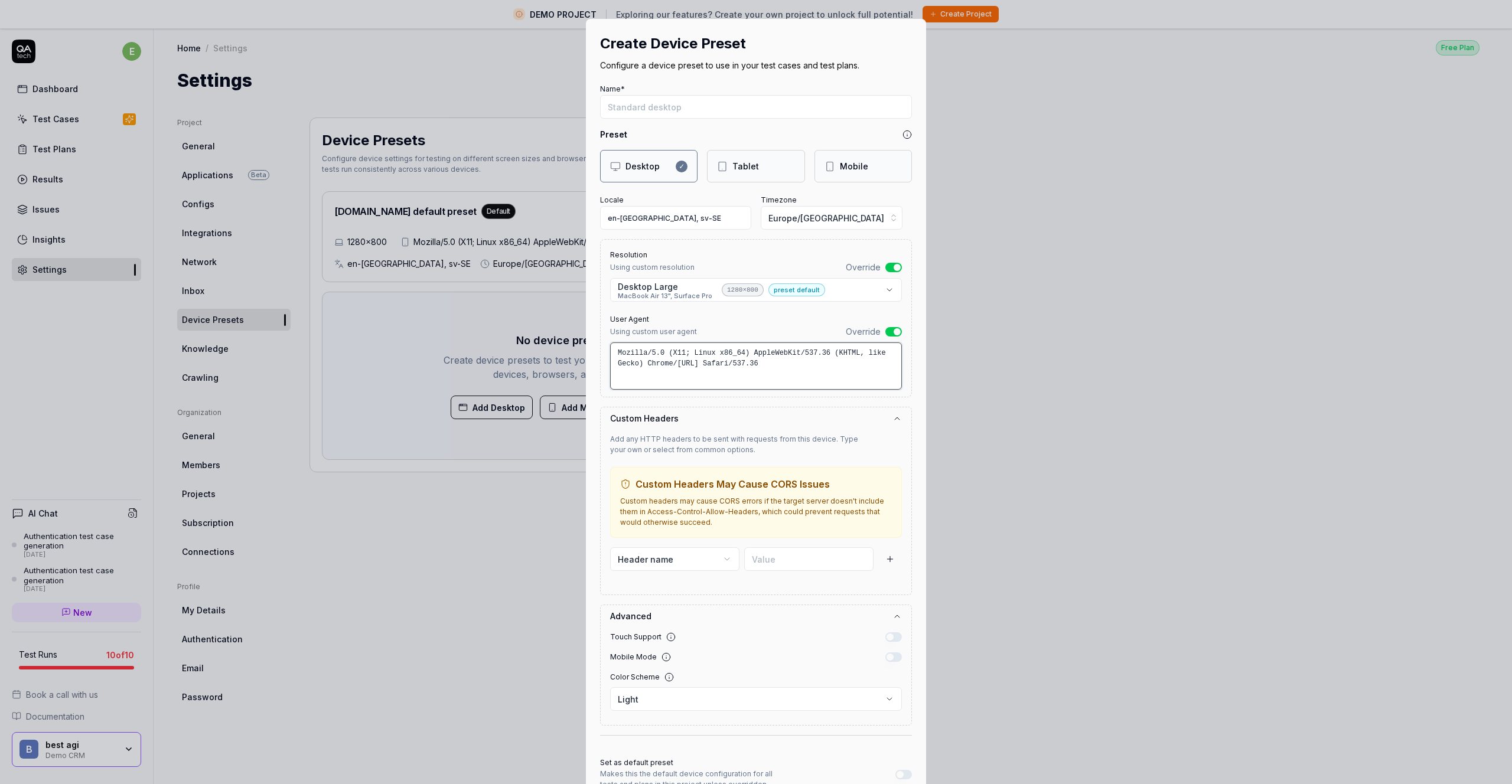
drag, startPoint x: 785, startPoint y: 363, endPoint x: 614, endPoint y: 349, distance: 171.6
click at [745, 363] on textarea "Mozilla/5.0 (X11; Linux x86_64) AppleWebKit/537.36 (KHTML, like Gecko) Chrome/[…" at bounding box center [755, 365] width 291 height 47
click at [784, 370] on textarea "Mozilla/5.0 (X11; Linux x86_64) AppleWebKit/537.36 (KHTML, like Gecko) Chrome/[…" at bounding box center [755, 365] width 291 height 47
drag, startPoint x: 803, startPoint y: 369, endPoint x: 505, endPoint y: 347, distance: 298.8
click at [505, 347] on div "**********" at bounding box center [756, 392] width 1512 height 784
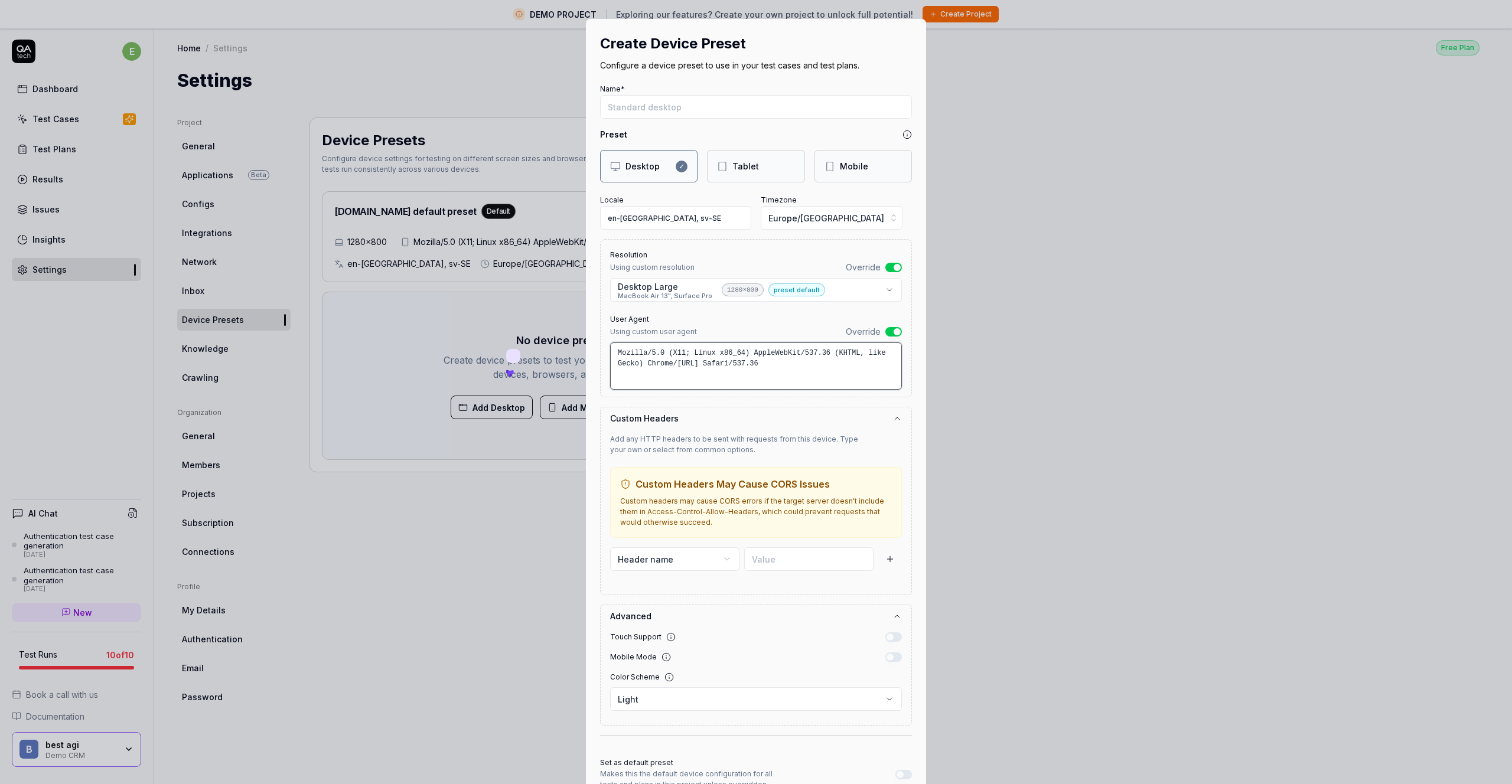
click at [706, 361] on textarea "Mozilla/5.0 (X11; Linux x86_64) AppleWebKit/537.36 (KHTML, like Gecko) Chrome/[…" at bounding box center [755, 365] width 291 height 47
drag, startPoint x: 611, startPoint y: 354, endPoint x: 795, endPoint y: 369, distance: 184.6
click at [795, 369] on textarea "Mozilla/5.0 (X11; Linux x86_64) AppleWebKit/537.36 (KHTML, like Gecko) Chrome/[…" at bounding box center [755, 365] width 291 height 47
click at [796, 368] on textarea "Mozilla/5.0 (X11; Linux x86_64) AppleWebKit/537.36 (KHTML, like Gecko) Chrome/[…" at bounding box center [755, 365] width 291 height 47
click at [676, 294] on body "DEMO PROJECT Exploring our features? Create your own project to unlock full pot…" at bounding box center [751, 405] width 1503 height 812
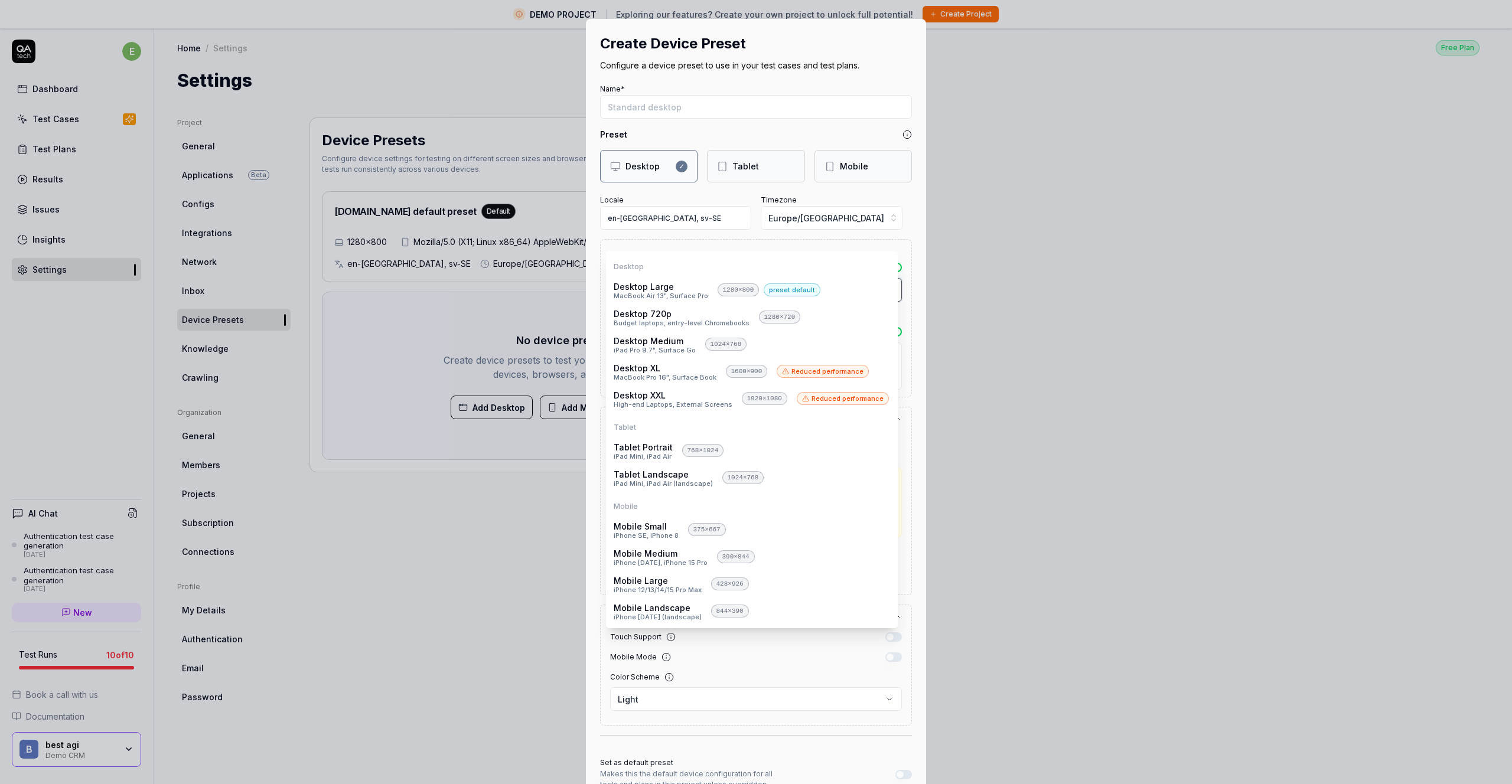
click at [1008, 277] on div "**********" at bounding box center [756, 392] width 1512 height 784
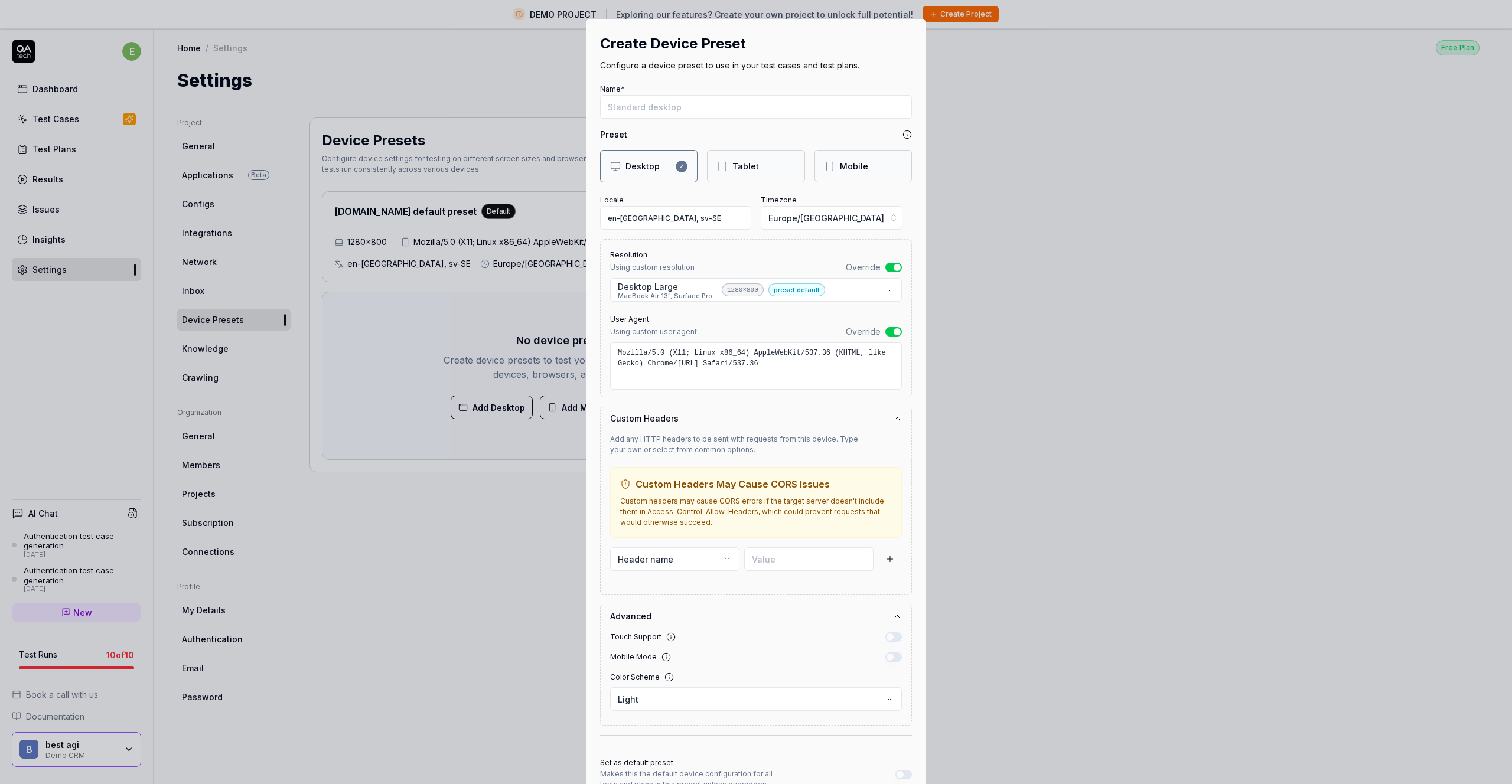
drag, startPoint x: 857, startPoint y: 171, endPoint x: 834, endPoint y: 174, distance: 23.2
click at [857, 171] on div "Mobile" at bounding box center [853, 166] width 28 height 12
select select "**********"
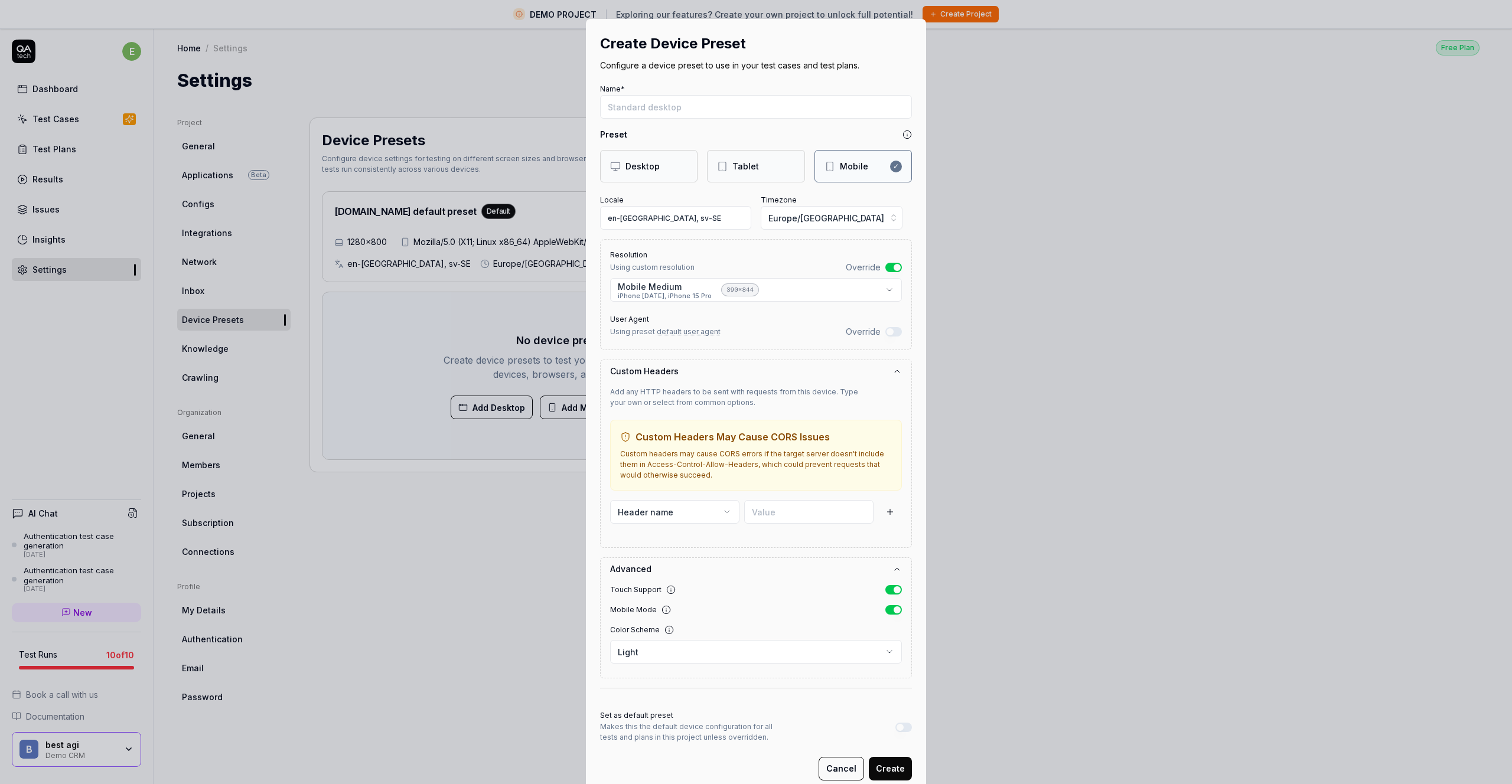
click at [644, 170] on div "Desktop" at bounding box center [642, 166] width 34 height 12
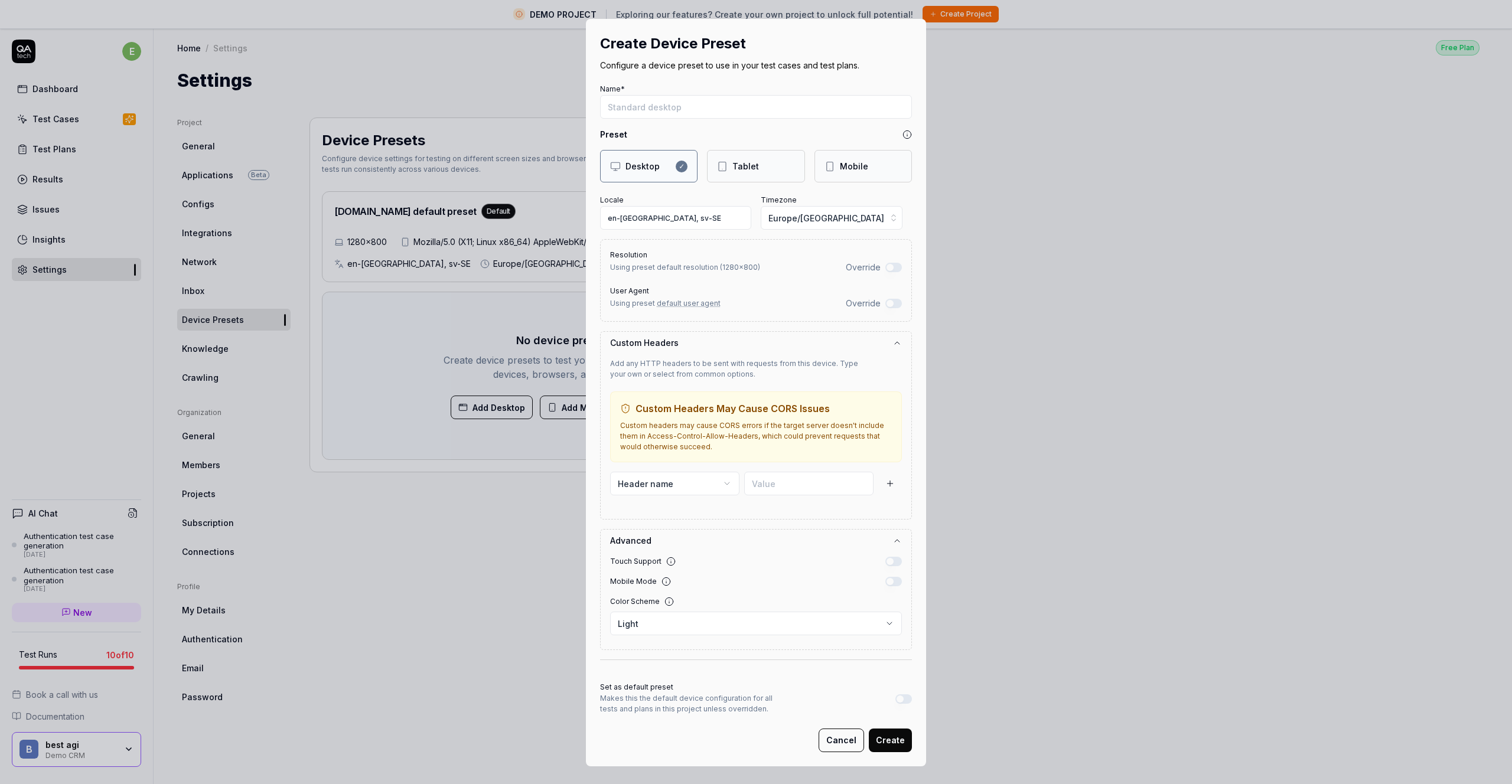
click at [807, 172] on div "Desktop ✓ Tablet Mobile" at bounding box center [755, 166] width 312 height 33
click at [819, 168] on div "Mobile" at bounding box center [863, 166] width 97 height 33
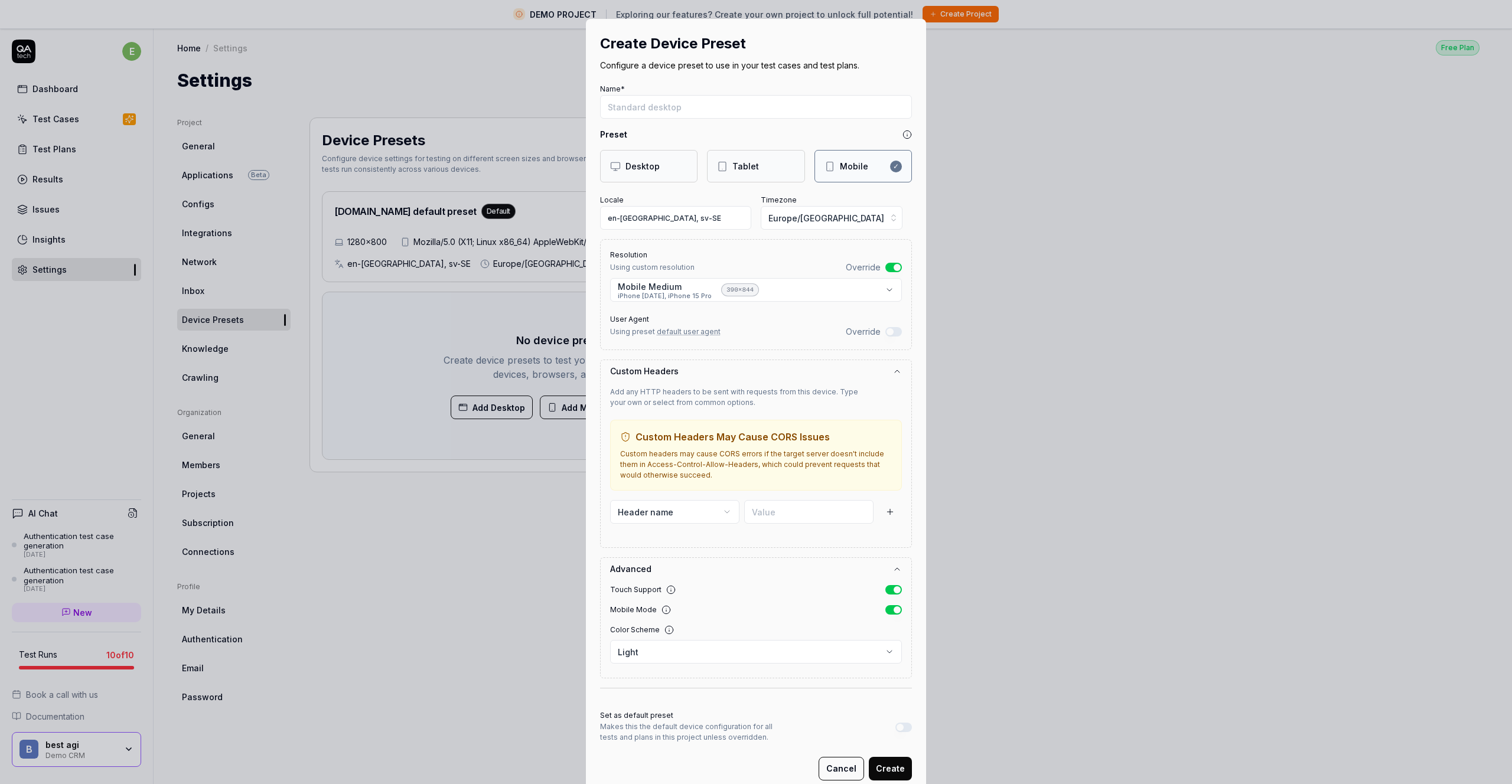
click at [618, 170] on div "Desktop" at bounding box center [635, 166] width 49 height 12
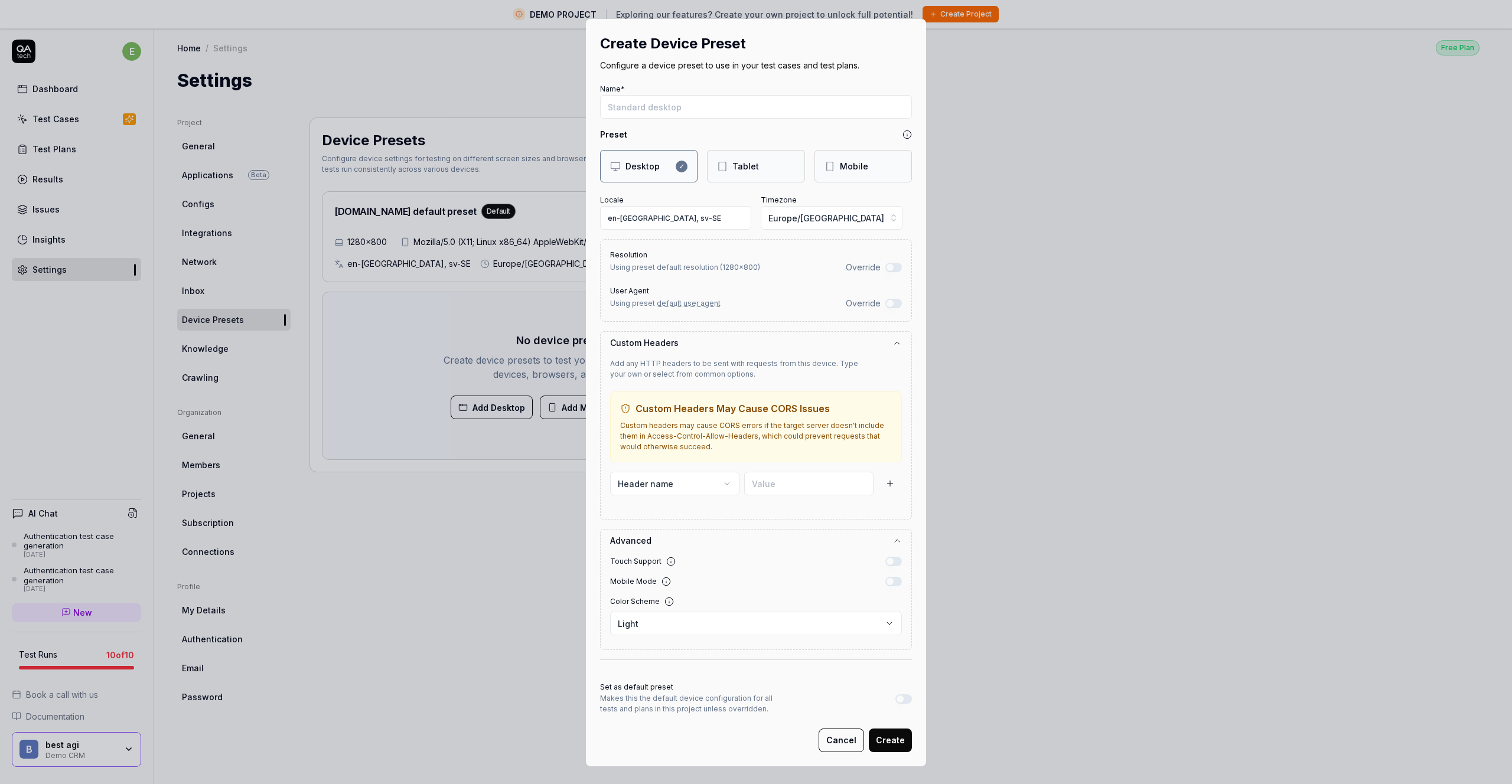
click at [824, 170] on icon at bounding box center [829, 166] width 11 height 11
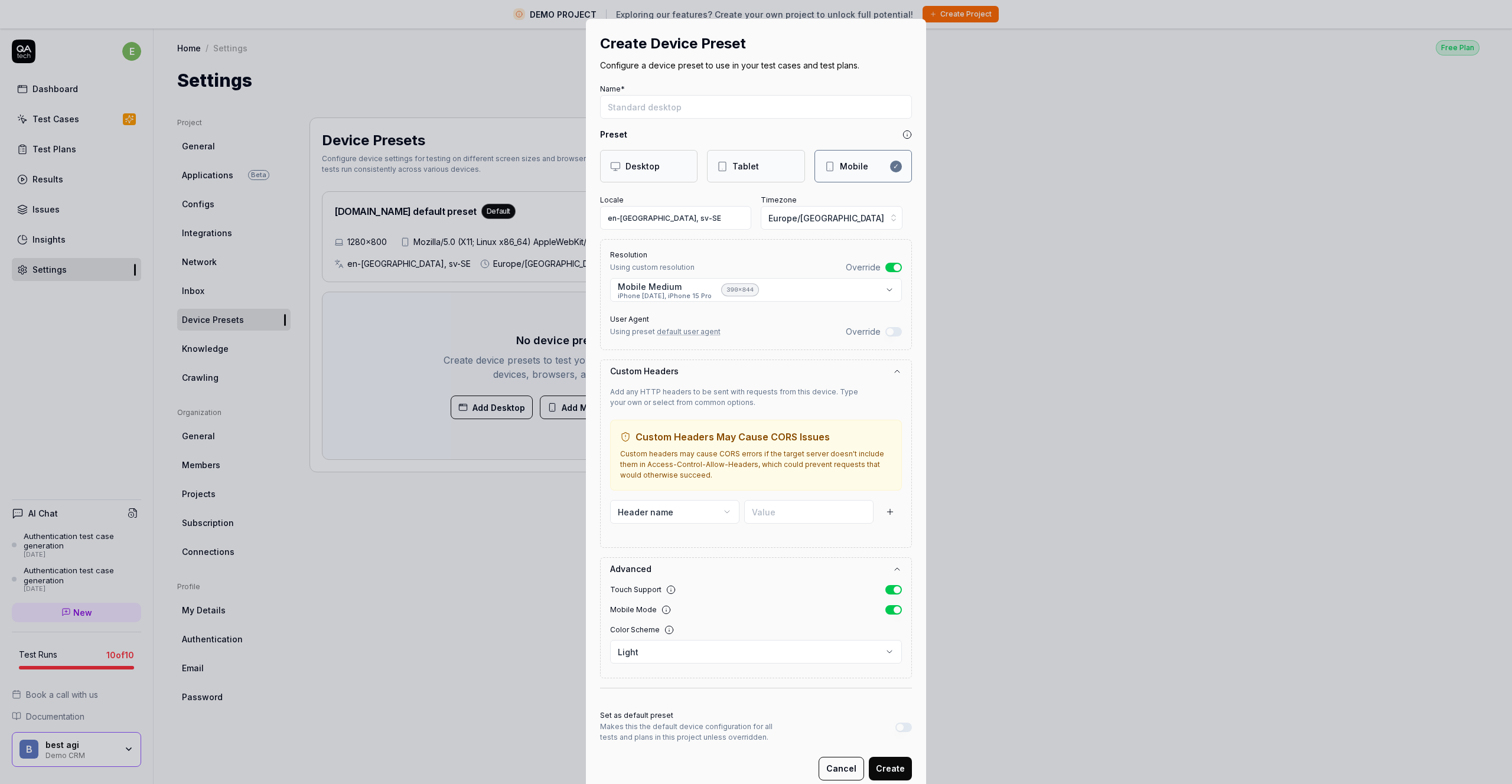
click at [638, 166] on div "Desktop" at bounding box center [642, 166] width 34 height 12
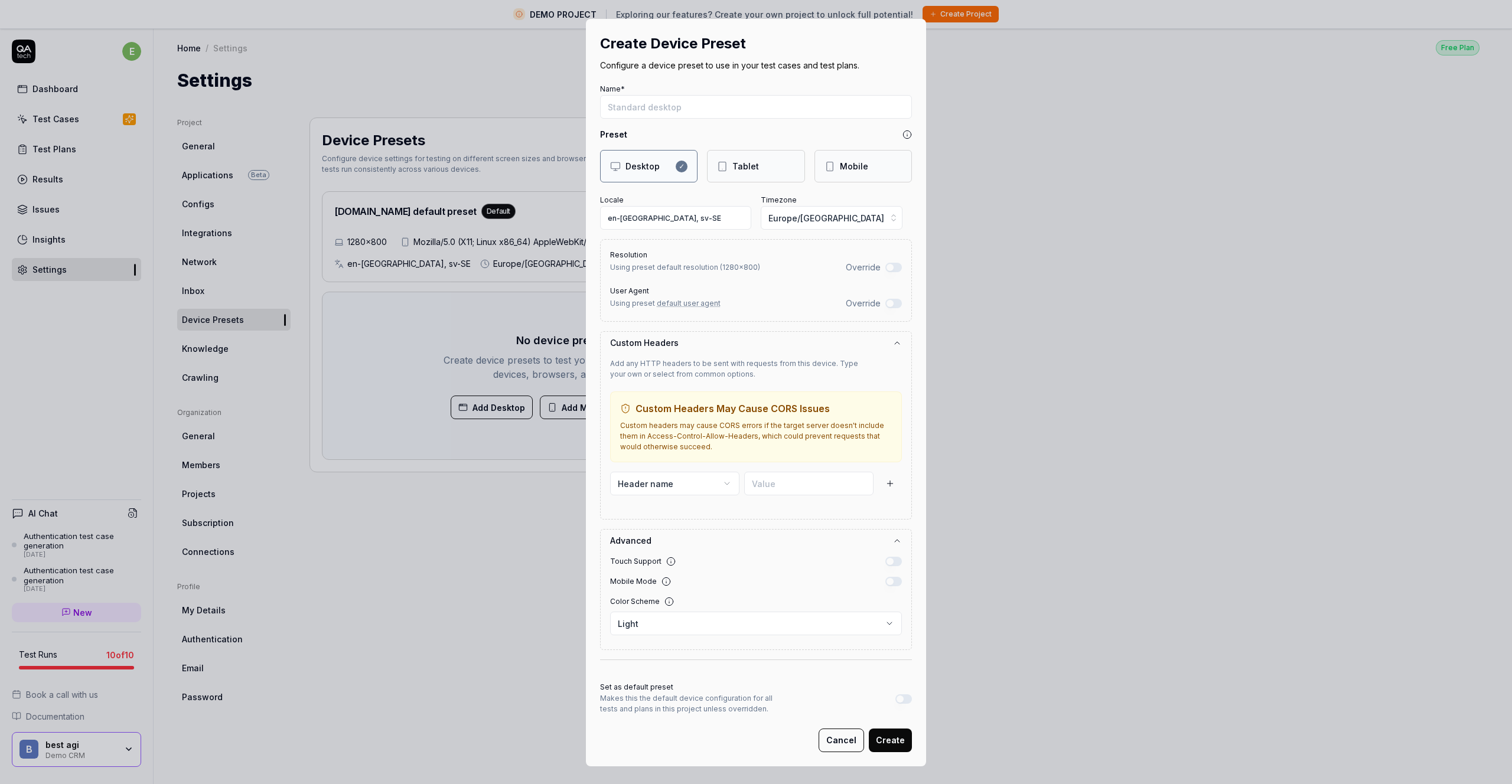
click at [763, 167] on div "Tablet" at bounding box center [755, 166] width 77 height 12
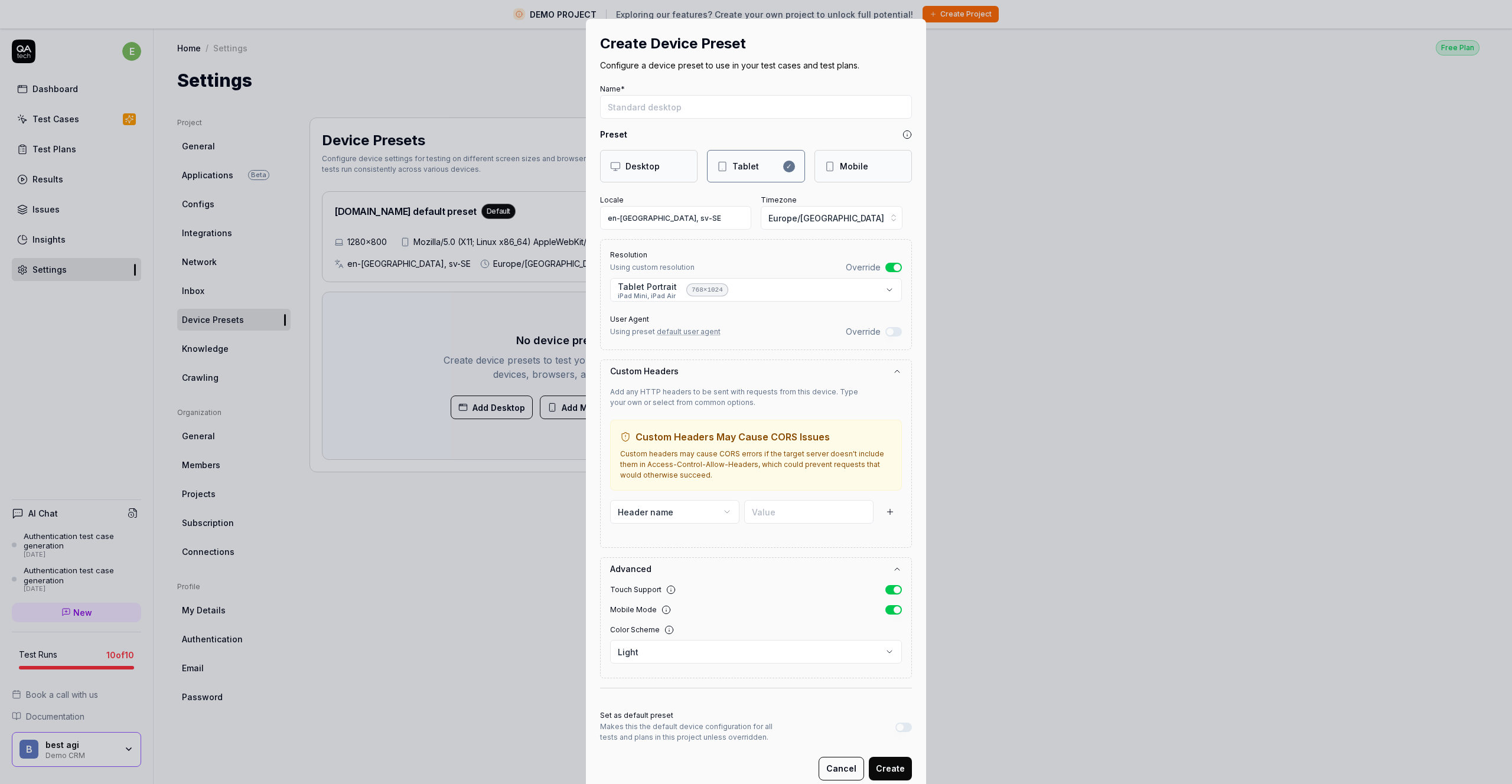
drag, startPoint x: 661, startPoint y: 166, endPoint x: 697, endPoint y: 165, distance: 36.0
click at [664, 165] on div "Desktop" at bounding box center [648, 166] width 77 height 12
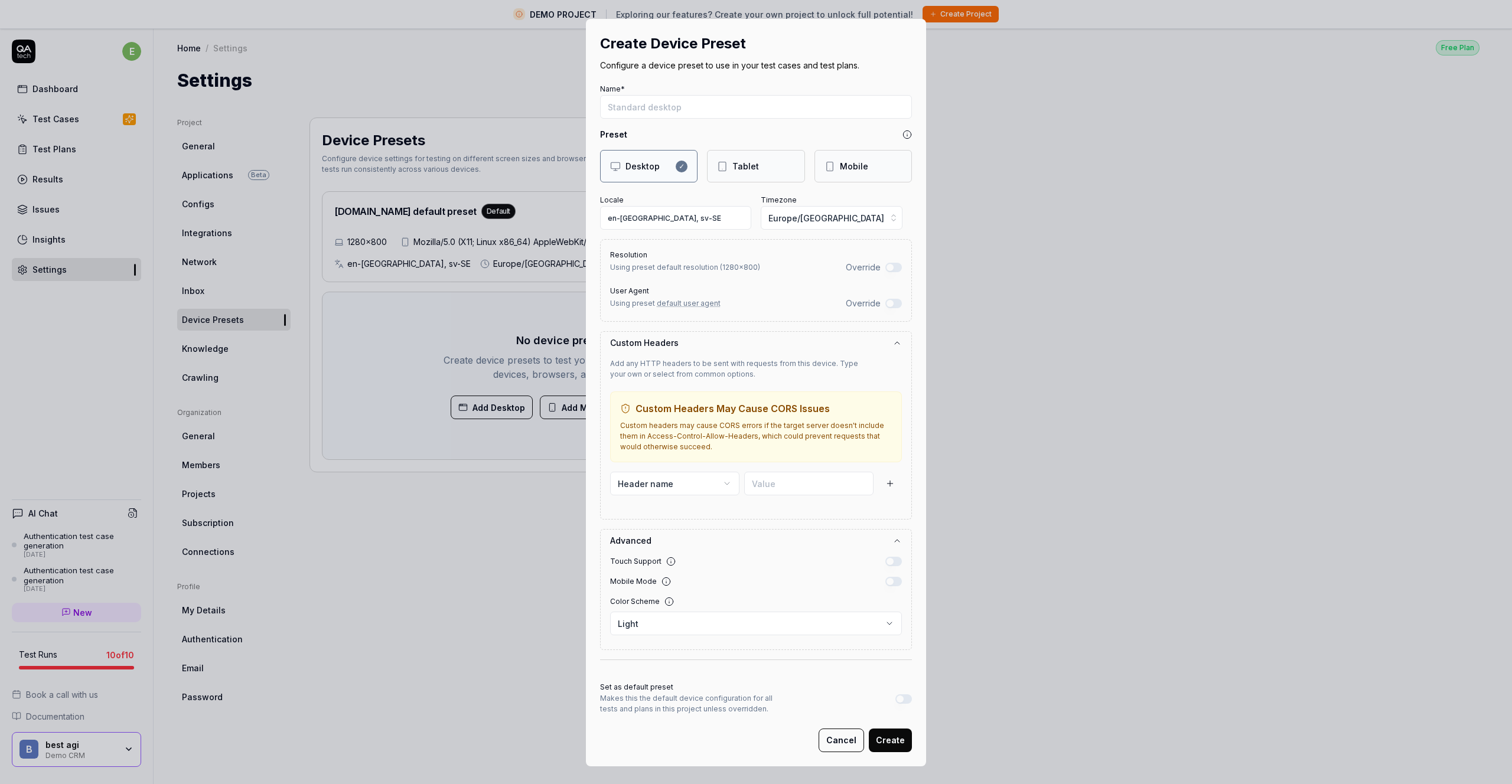
drag, startPoint x: 737, startPoint y: 165, endPoint x: 658, endPoint y: 169, distance: 79.1
click at [736, 166] on div "Tablet" at bounding box center [745, 166] width 27 height 12
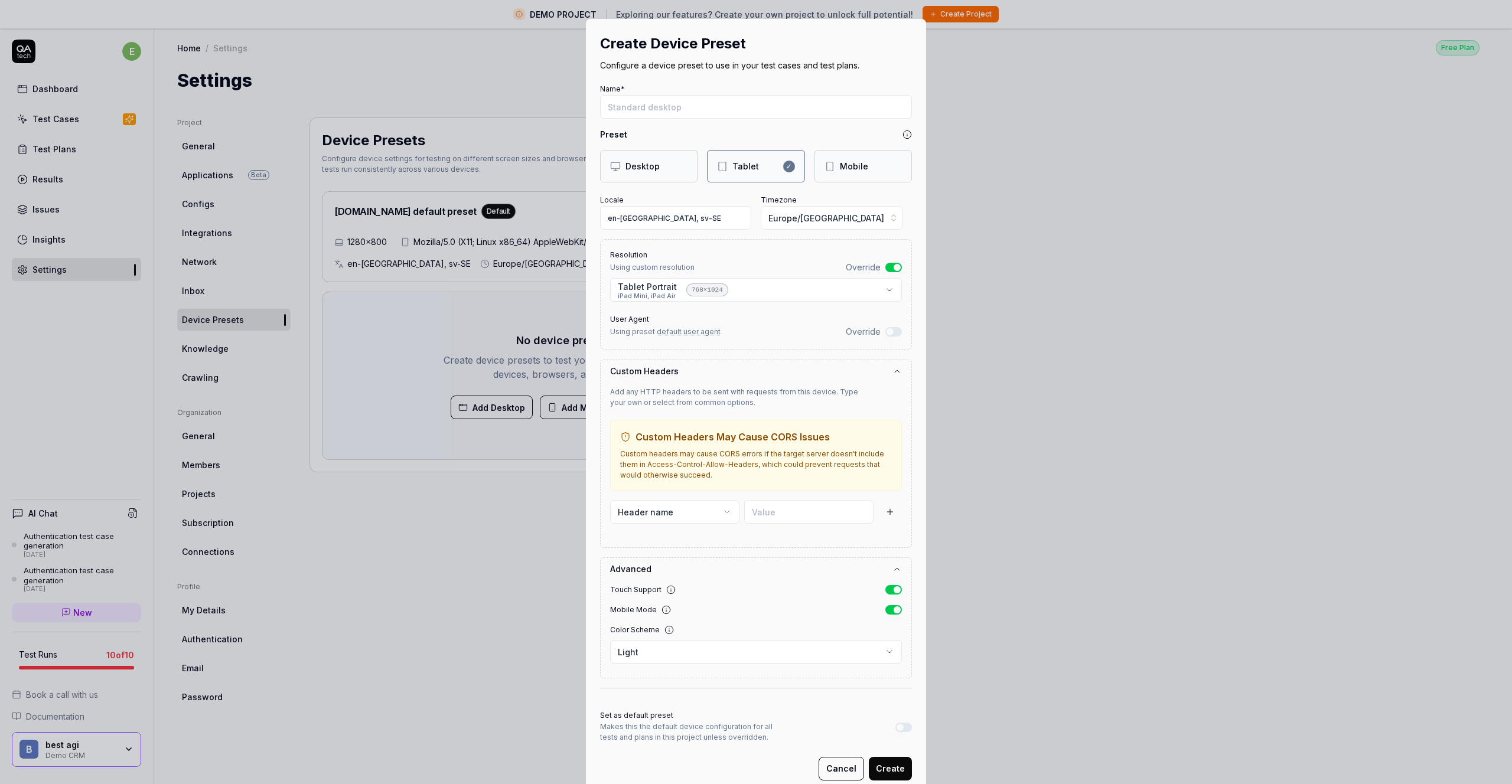
click at [639, 167] on div "Desktop" at bounding box center [642, 166] width 34 height 12
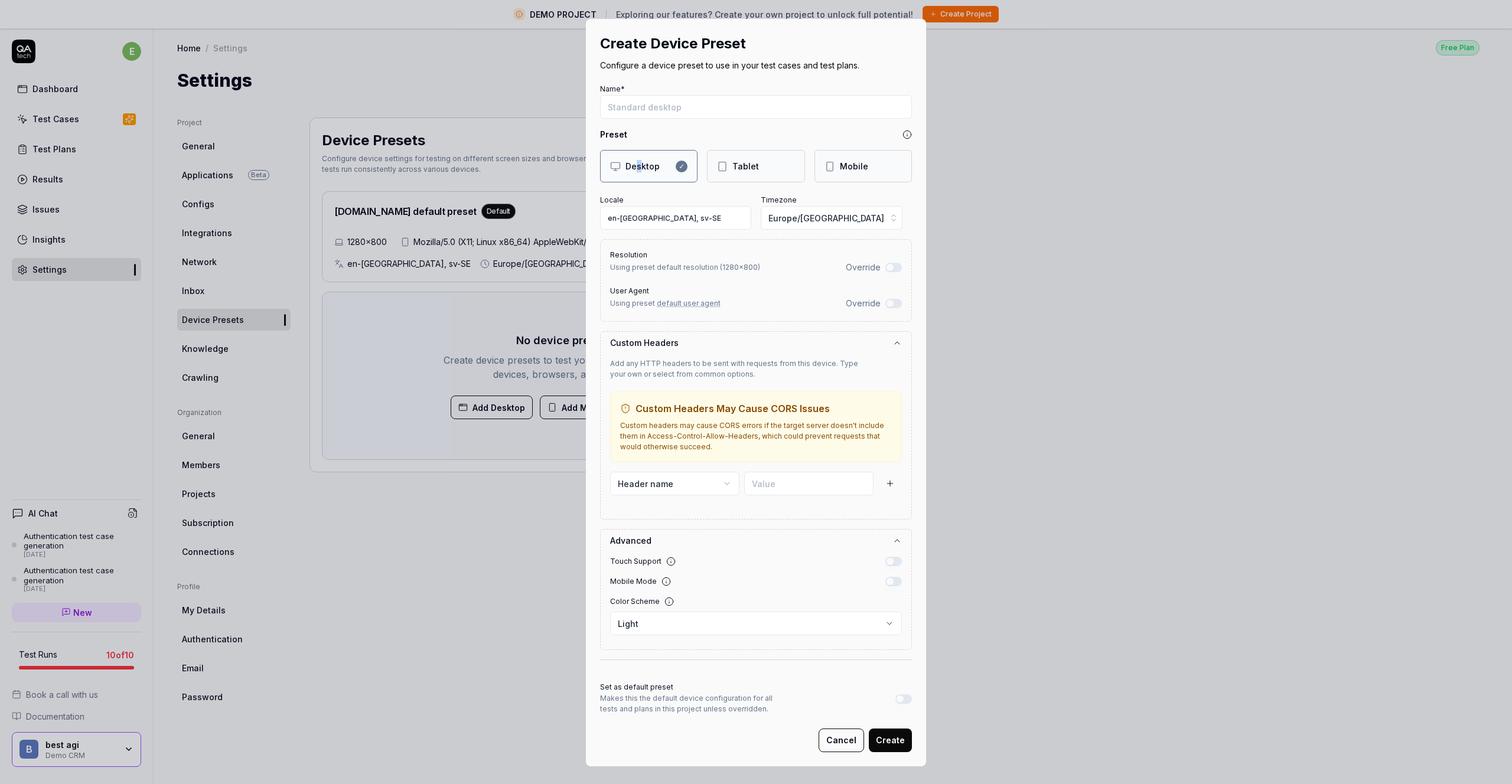
drag, startPoint x: 632, startPoint y: 171, endPoint x: 748, endPoint y: 171, distance: 116.0
click at [639, 170] on div "Desktop" at bounding box center [642, 166] width 34 height 12
click at [747, 171] on div "Tablet" at bounding box center [745, 166] width 27 height 12
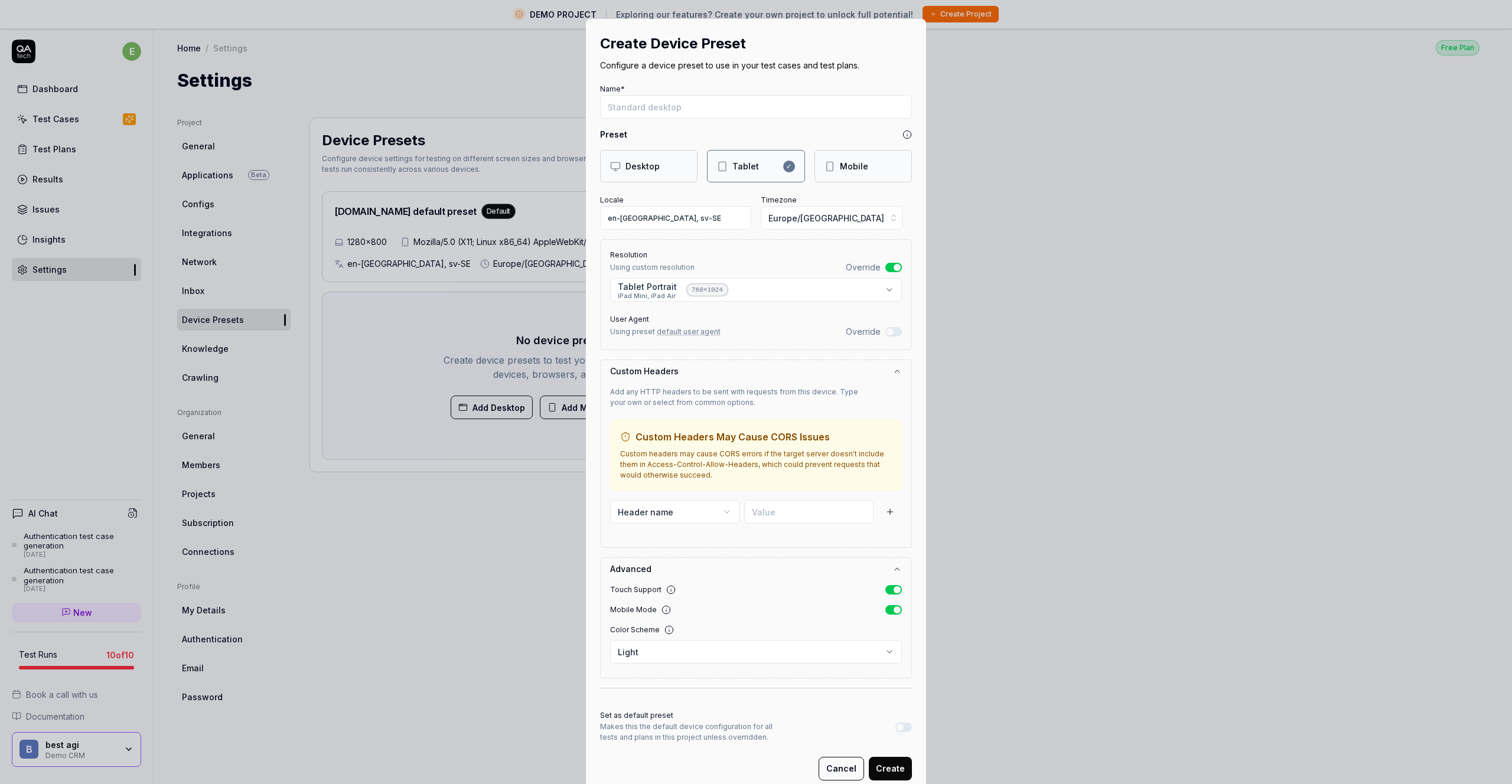
drag, startPoint x: 645, startPoint y: 171, endPoint x: 667, endPoint y: 171, distance: 22.0
click at [645, 171] on div "Desktop" at bounding box center [642, 166] width 34 height 12
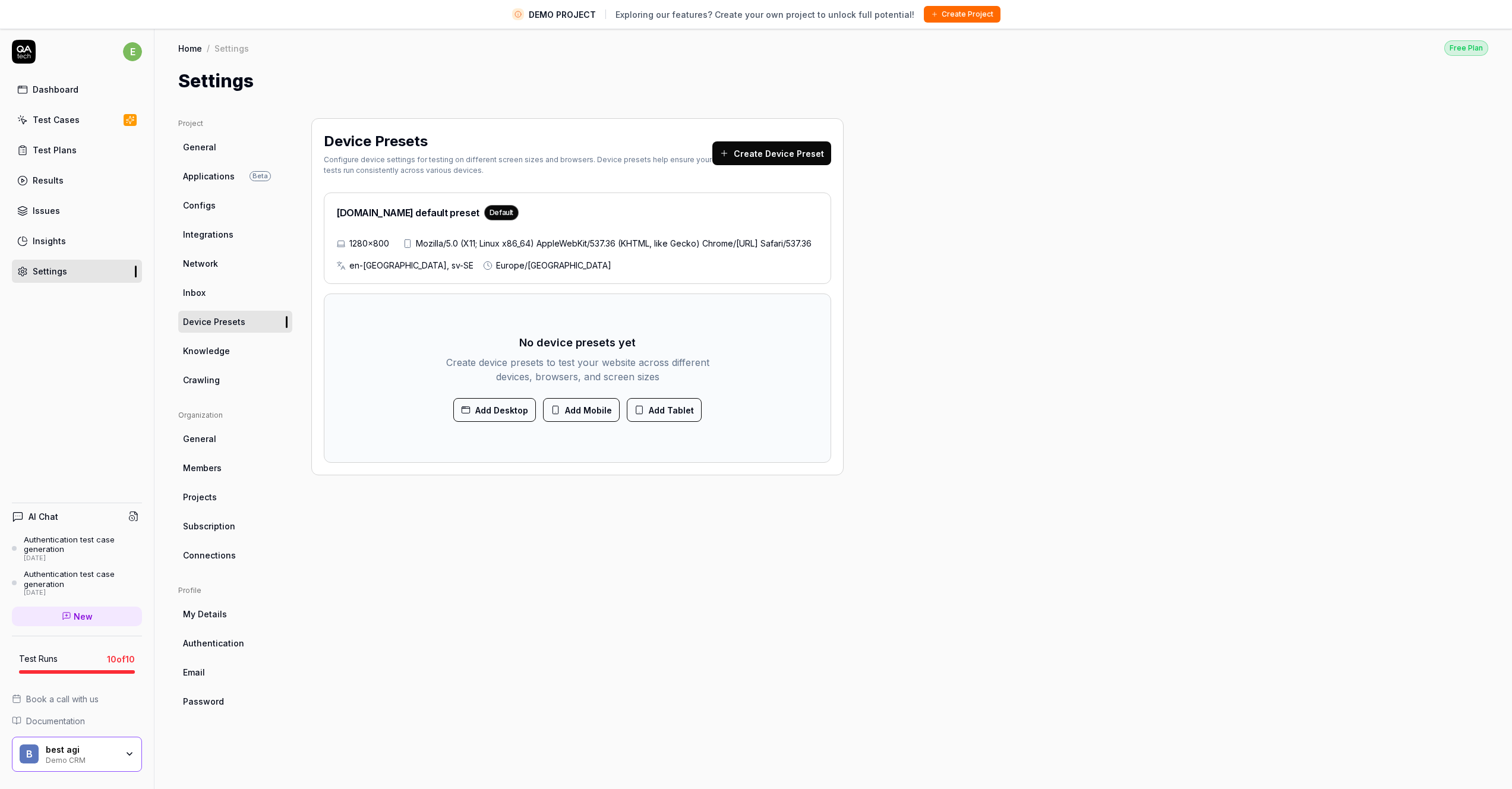
click at [452, 54] on div "Home / Settings Free Plan" at bounding box center [833, 48] width 1310 height 16
click at [1015, 299] on div "Project General Applications Beta Configs Integrations Network Inbox Device Pre…" at bounding box center [833, 456] width 1310 height 675
click at [541, 251] on div "1280×800 Mozilla/5.0 (X11; Linux x86_64) AppleWebKit/537.36 (KHTML, like Gecko)…" at bounding box center [578, 254] width 483 height 34
click at [753, 156] on button "Create Device Preset" at bounding box center [772, 153] width 119 height 23
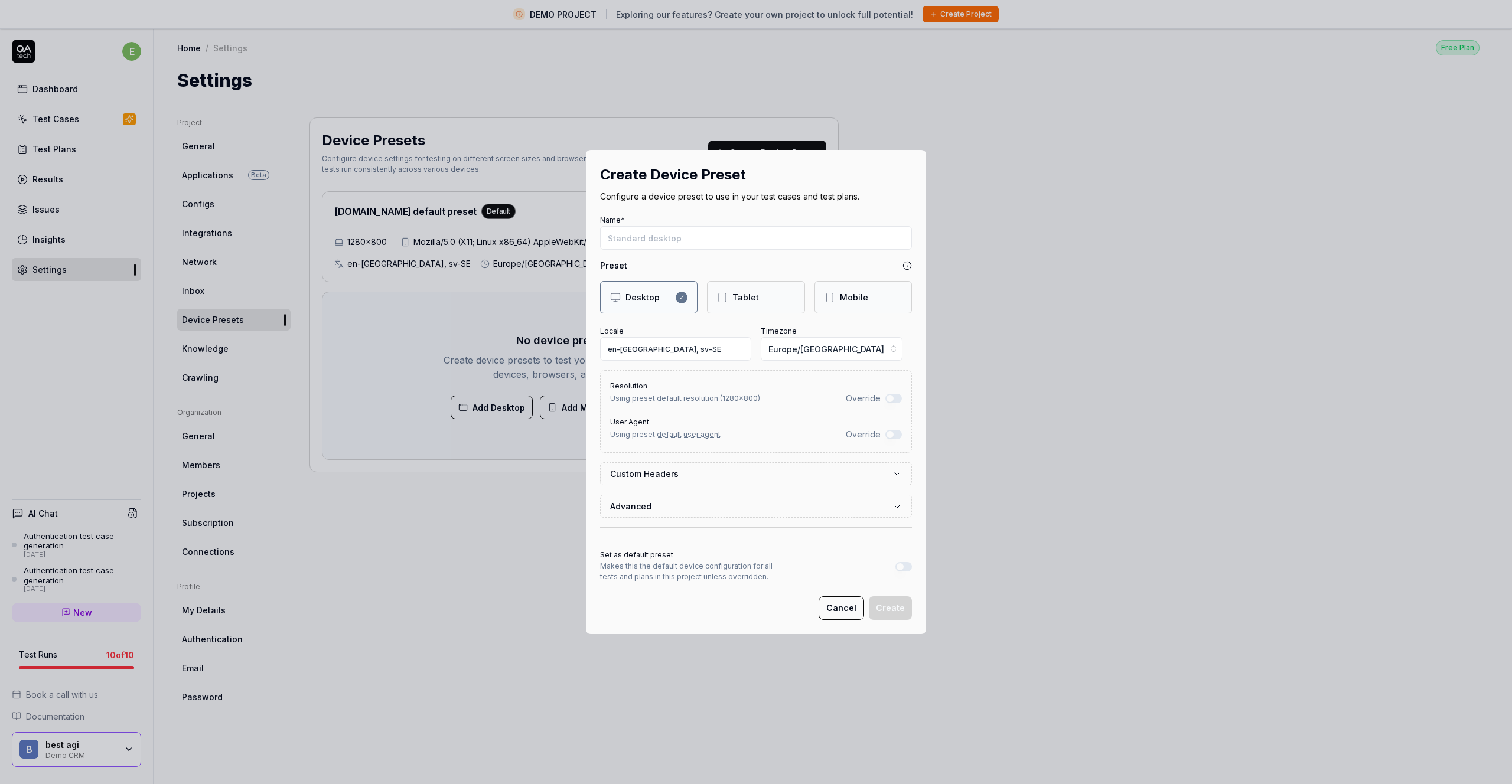
click at [897, 392] on div "Resolution Using preset default resolution ( 1280 × 800 ) Override User Agent U…" at bounding box center [755, 411] width 312 height 83
click at [892, 397] on button "Override" at bounding box center [893, 398] width 17 height 9
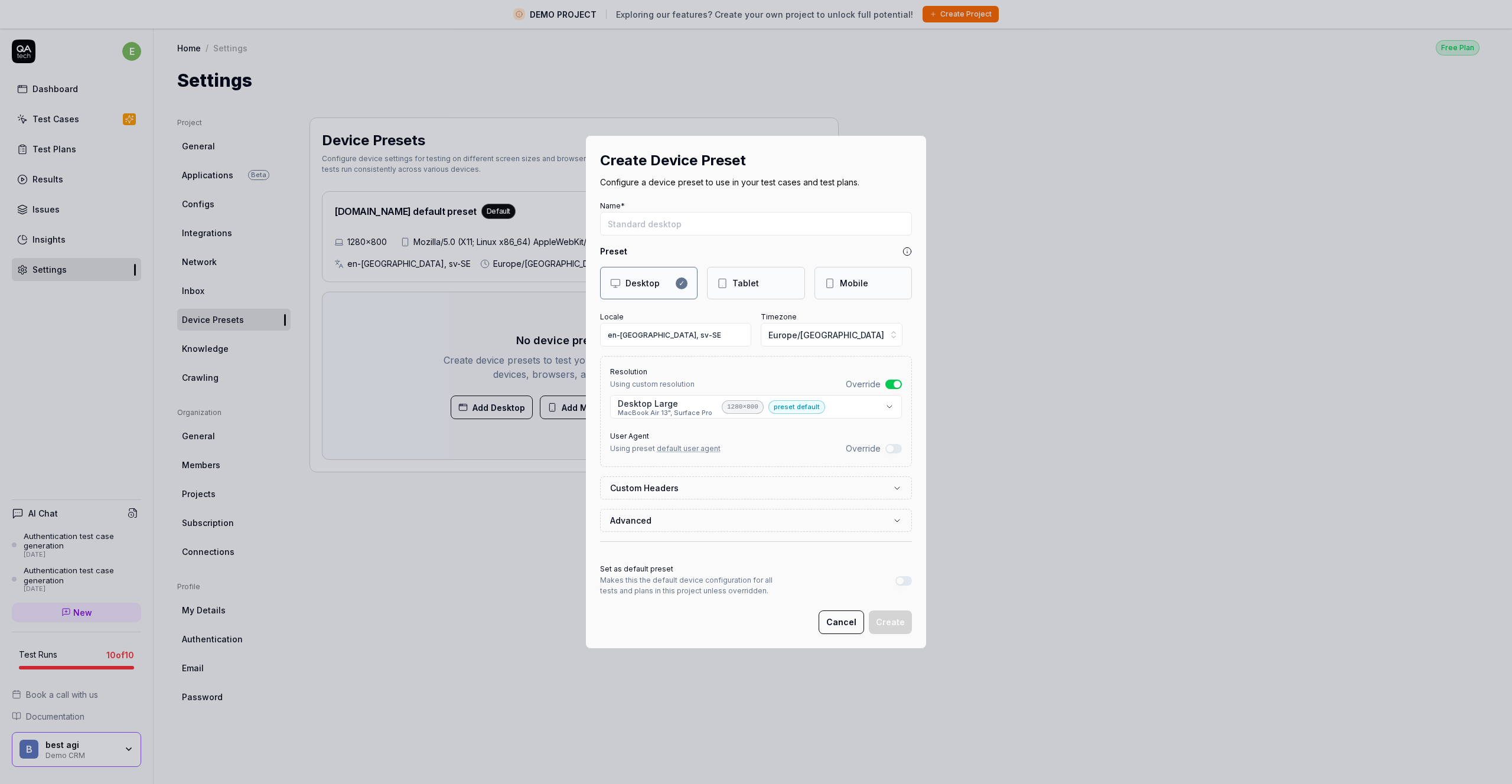
click at [706, 413] on body "DEMO PROJECT Exploring our features? Create your own project to unlock full pot…" at bounding box center [751, 405] width 1503 height 812
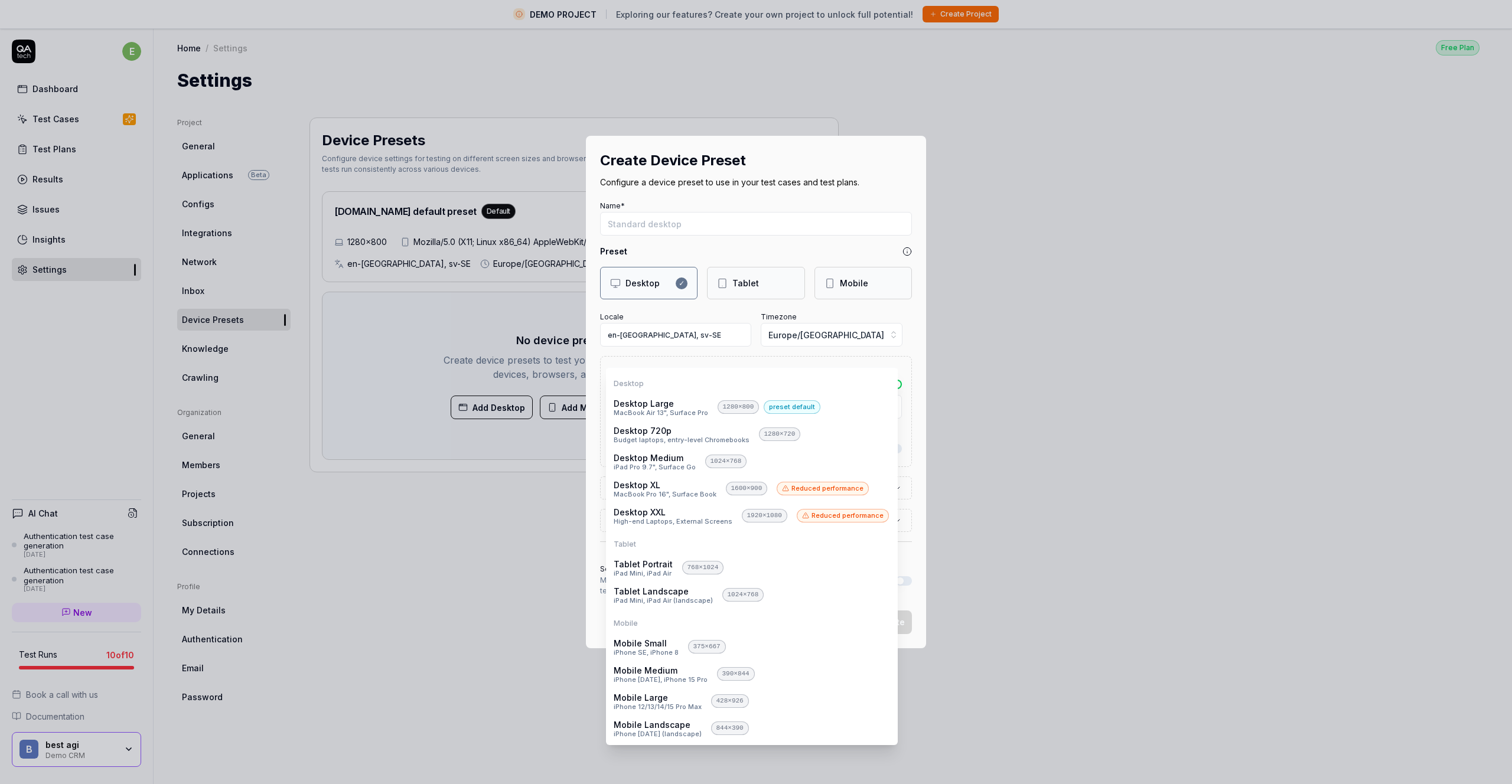
click at [714, 369] on div "Desktop Desktop Large MacBook Air 13", Surface Pro 1280 × 800 preset default De…" at bounding box center [752, 556] width 291 height 376
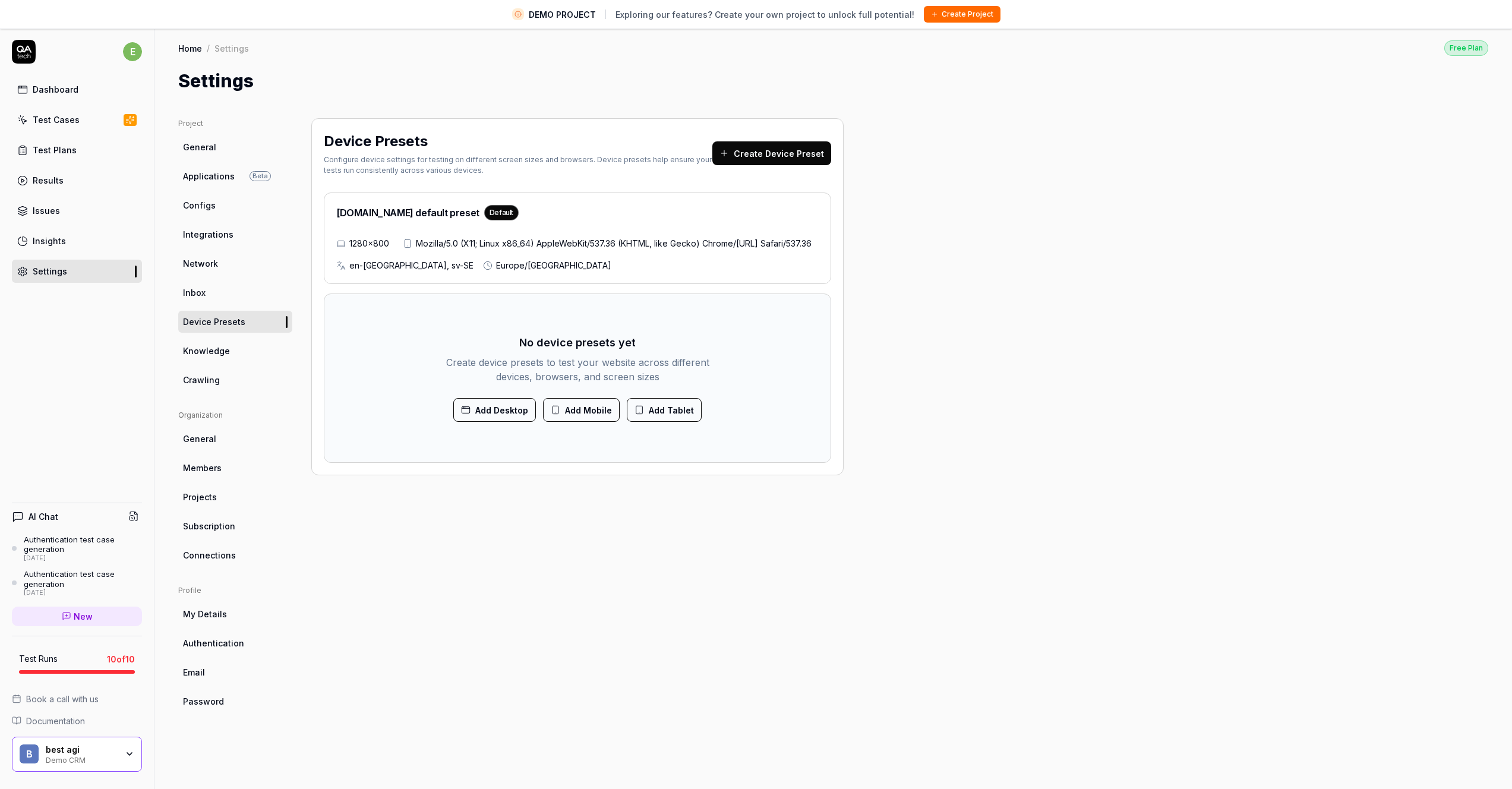
click at [1091, 238] on div "Project General Applications Beta Configs Integrations Network Inbox Device Pre…" at bounding box center [833, 456] width 1310 height 675
click at [11, 372] on div "e Dashboard Test Cases Test Plans Results Issues Insights Settings AI Chat Auth…" at bounding box center [77, 422] width 154 height 789
click at [92, 758] on div "Demo CRM" at bounding box center [81, 759] width 71 height 10
click at [688, 677] on div "Device Presets Configure device settings for testing on different screen sizes …" at bounding box center [578, 456] width 533 height 675
click at [698, 673] on div "Device Presets Configure device settings for testing on different screen sizes …" at bounding box center [578, 456] width 533 height 675
